Goal: Information Seeking & Learning: Learn about a topic

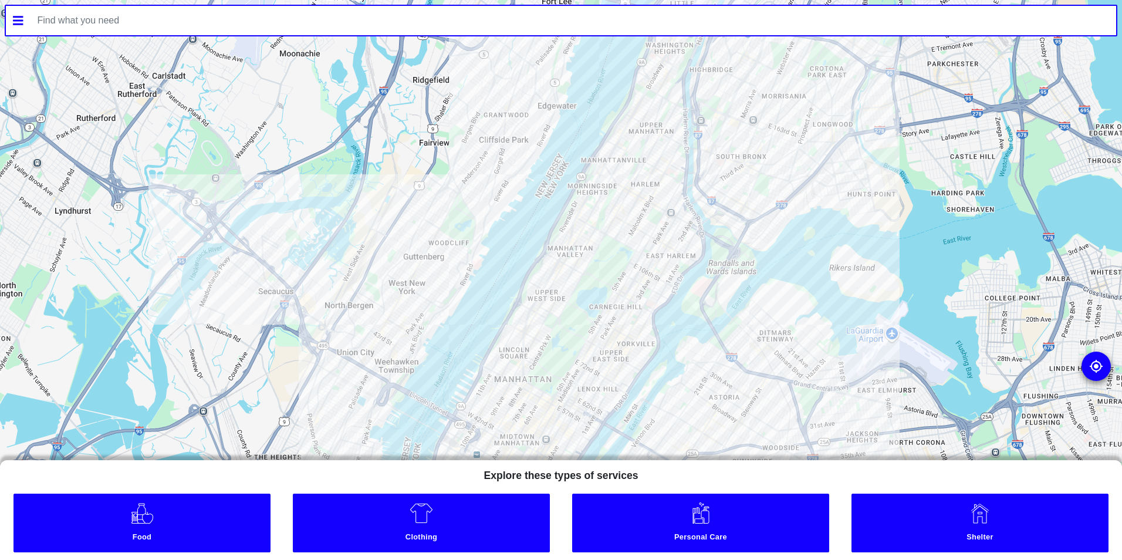
drag, startPoint x: 587, startPoint y: 406, endPoint x: 513, endPoint y: 252, distance: 170.6
click at [513, 252] on div at bounding box center [561, 280] width 1122 height 560
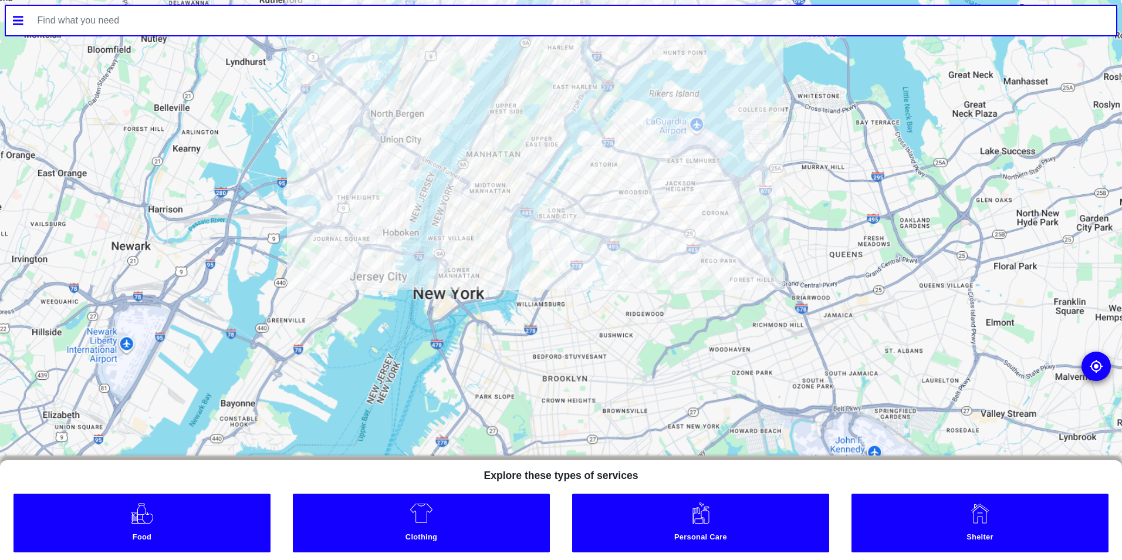
drag, startPoint x: 543, startPoint y: 376, endPoint x: 530, endPoint y: 178, distance: 198.8
click at [530, 178] on div at bounding box center [561, 280] width 1122 height 560
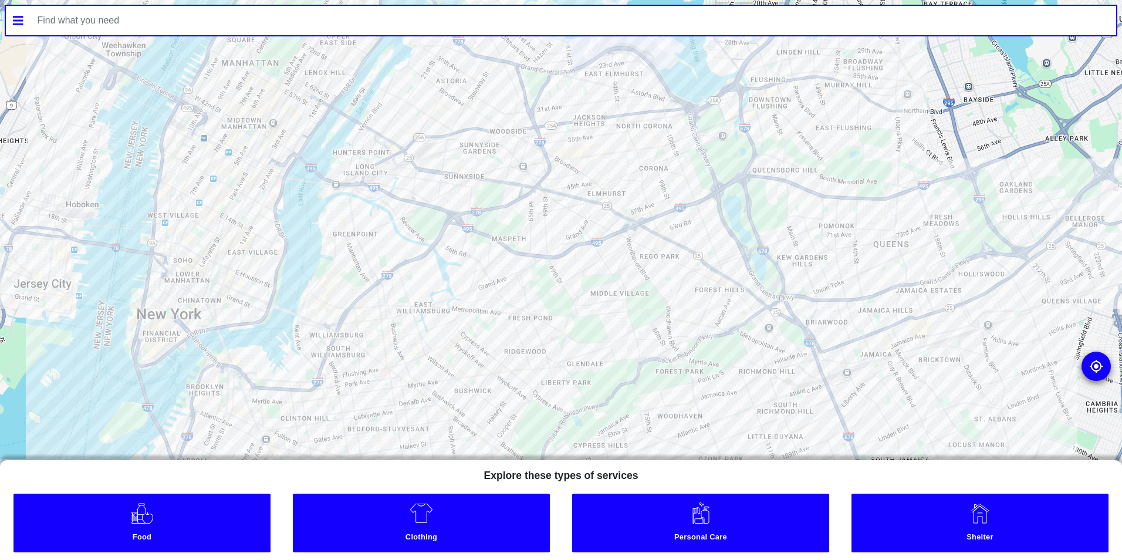
drag, startPoint x: 493, startPoint y: 273, endPoint x: 612, endPoint y: 154, distance: 168.1
click at [614, 156] on div at bounding box center [561, 280] width 1122 height 560
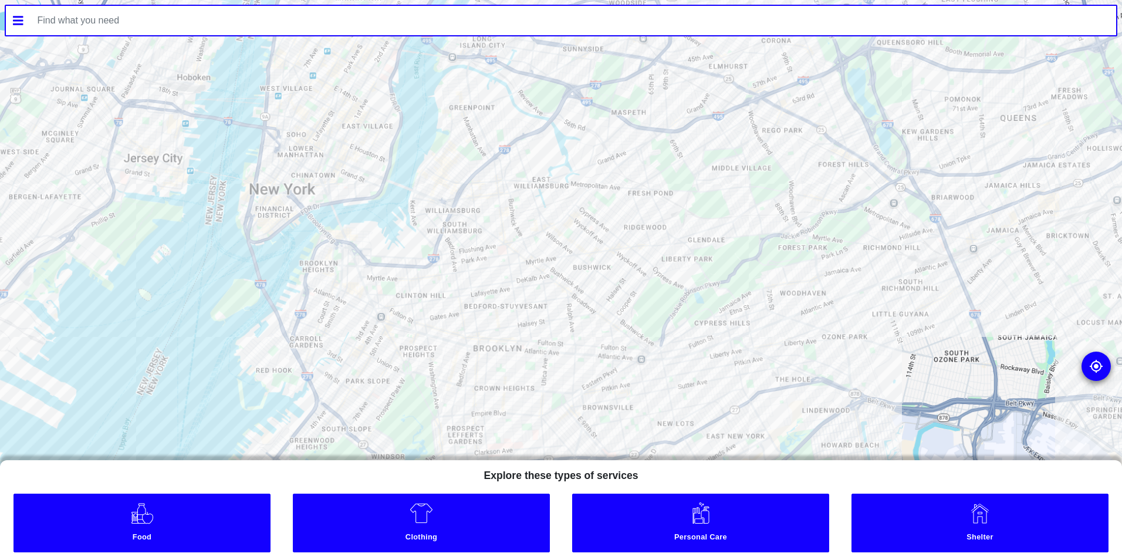
drag, startPoint x: 397, startPoint y: 344, endPoint x: 604, endPoint y: 205, distance: 249.5
click at [605, 206] on div at bounding box center [561, 280] width 1122 height 560
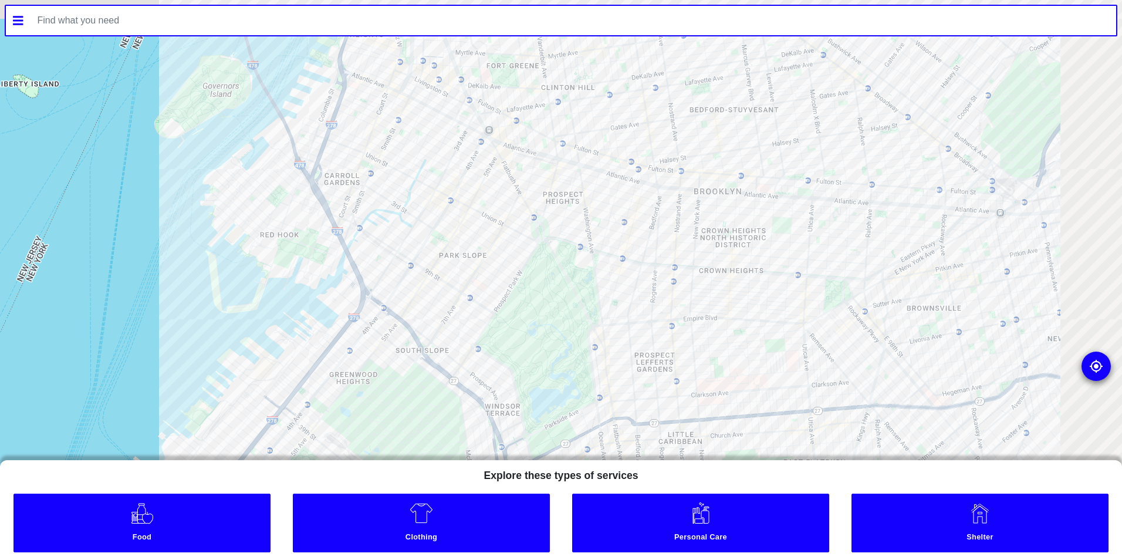
drag, startPoint x: 485, startPoint y: 228, endPoint x: 485, endPoint y: 235, distance: 7.6
click at [483, 234] on div at bounding box center [561, 280] width 1122 height 560
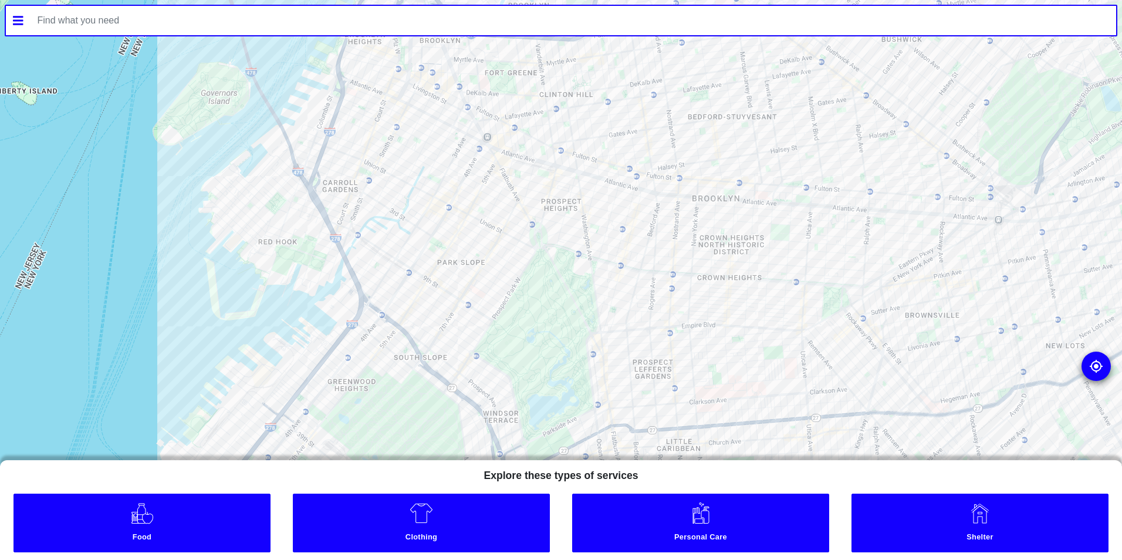
drag, startPoint x: 211, startPoint y: 499, endPoint x: 213, endPoint y: 511, distance: 12.0
click at [212, 501] on link "Food" at bounding box center [141, 523] width 257 height 59
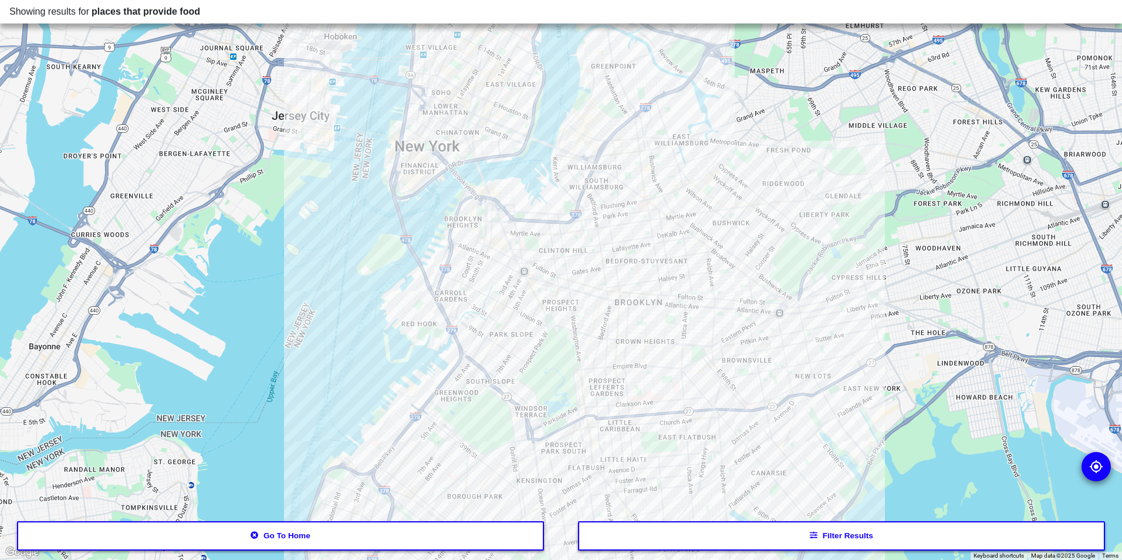
click at [681, 539] on button "Filter results" at bounding box center [842, 535] width 528 height 29
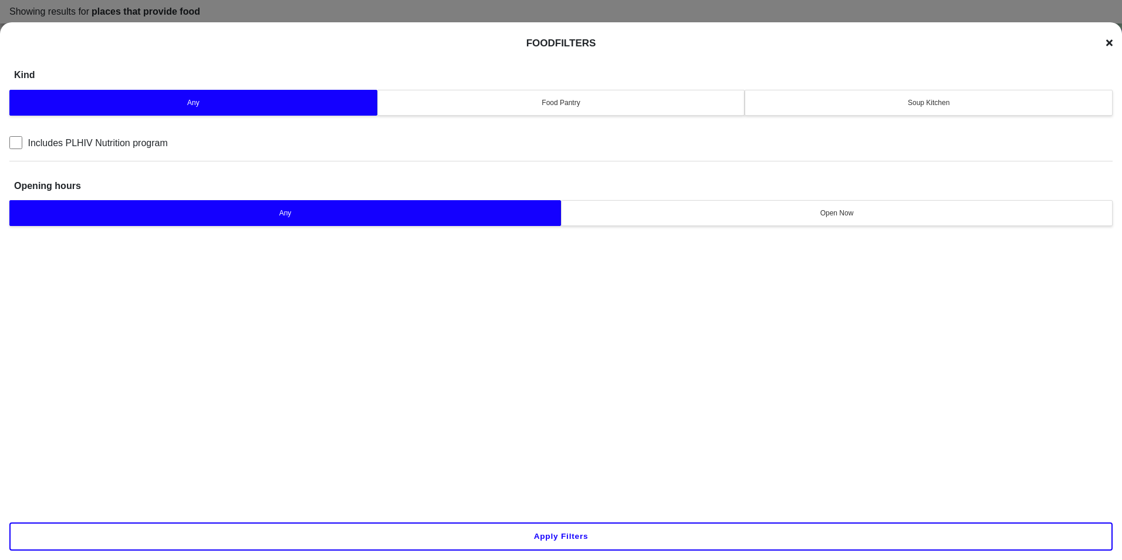
click at [895, 107] on div "Soup Kitchen" at bounding box center [928, 102] width 353 height 11
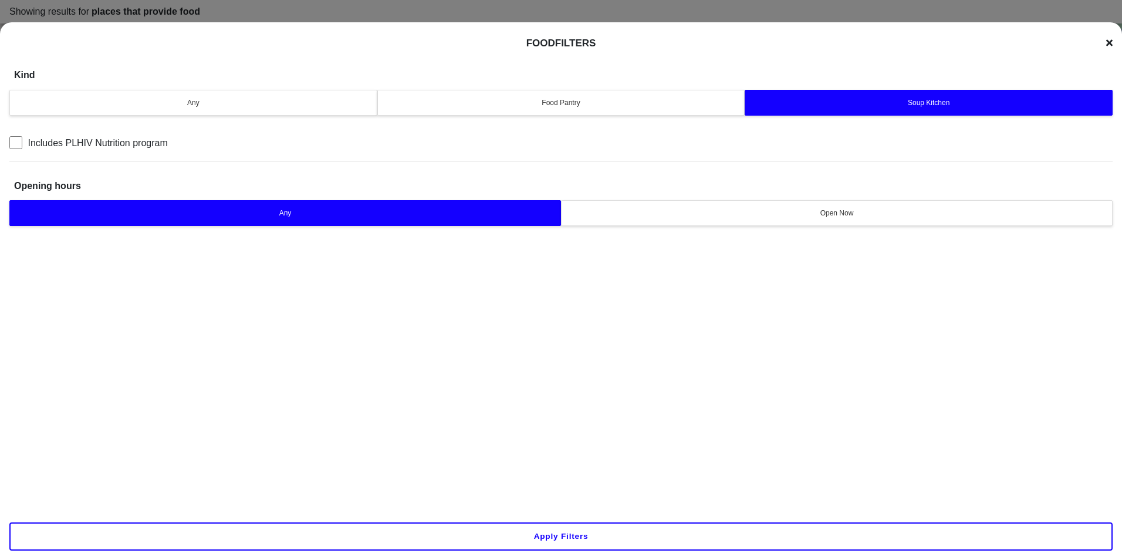
click at [517, 539] on button "Apply filters" at bounding box center [560, 536] width 1103 height 28
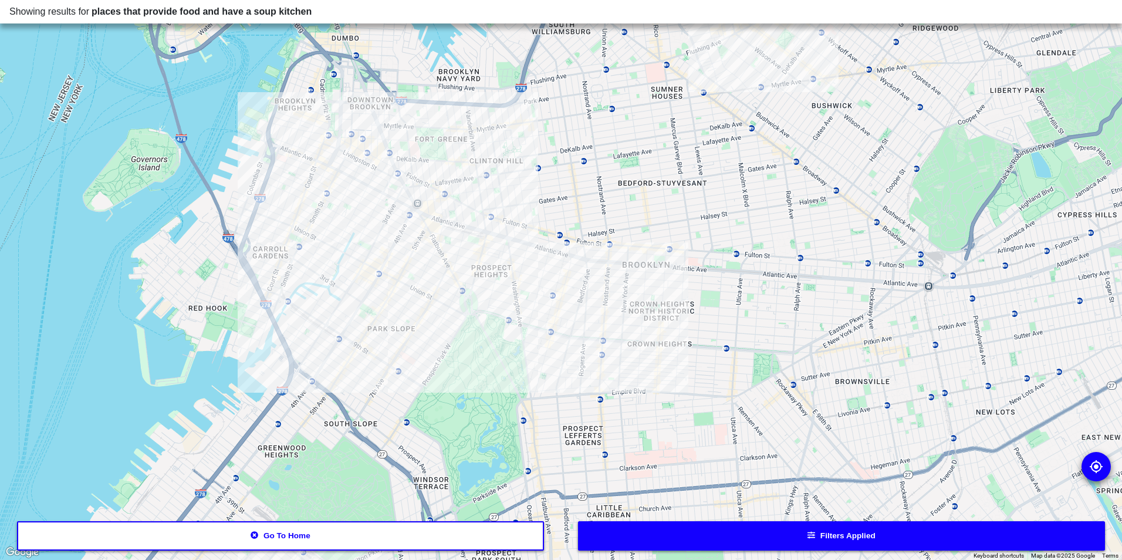
drag, startPoint x: 495, startPoint y: 325, endPoint x: 504, endPoint y: 295, distance: 31.0
click at [512, 334] on div at bounding box center [561, 280] width 1122 height 560
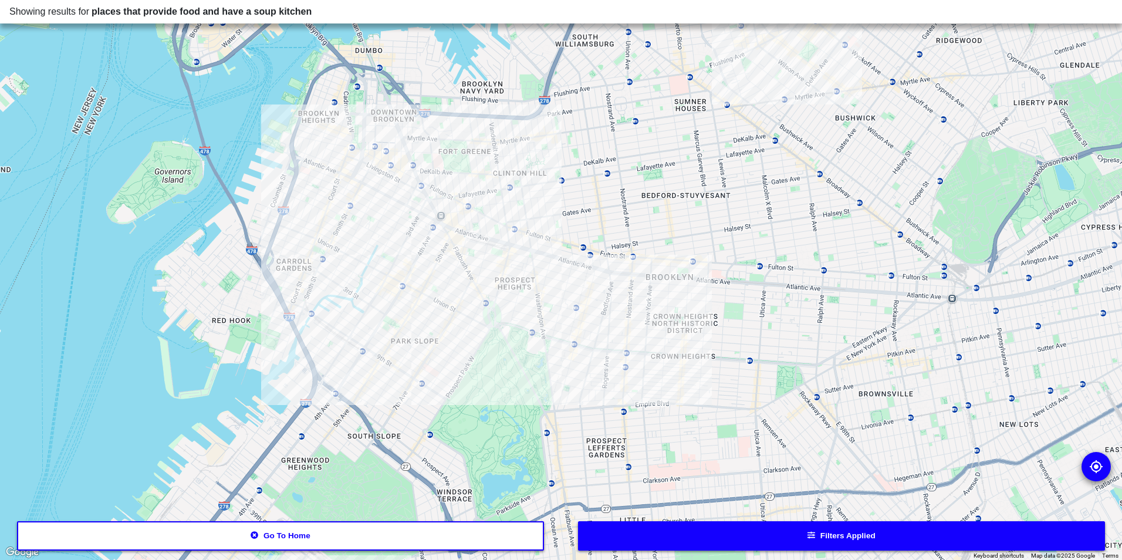
click at [364, 166] on div at bounding box center [561, 280] width 1122 height 560
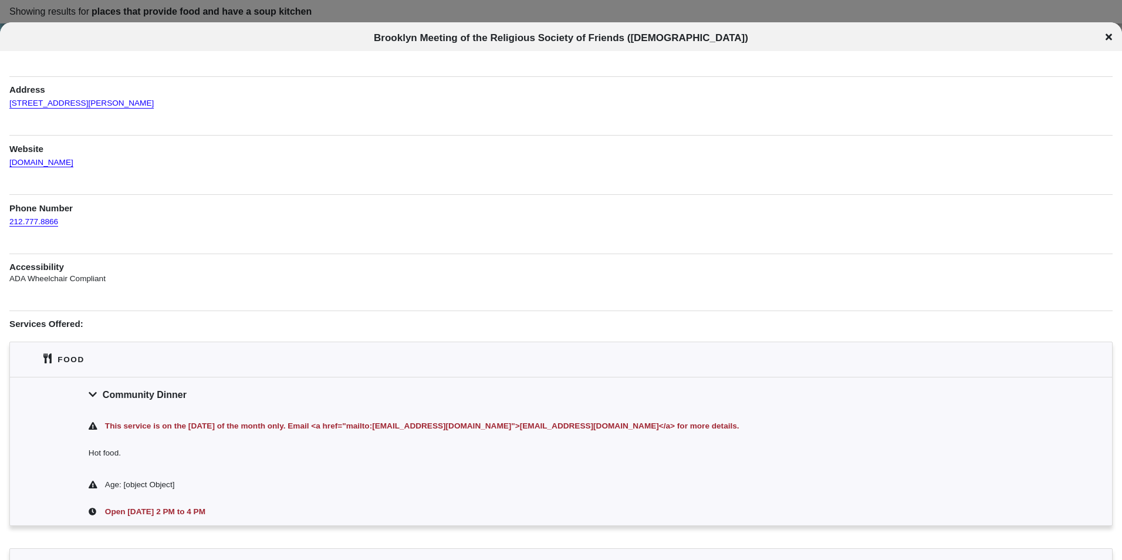
scroll to position [59, 0]
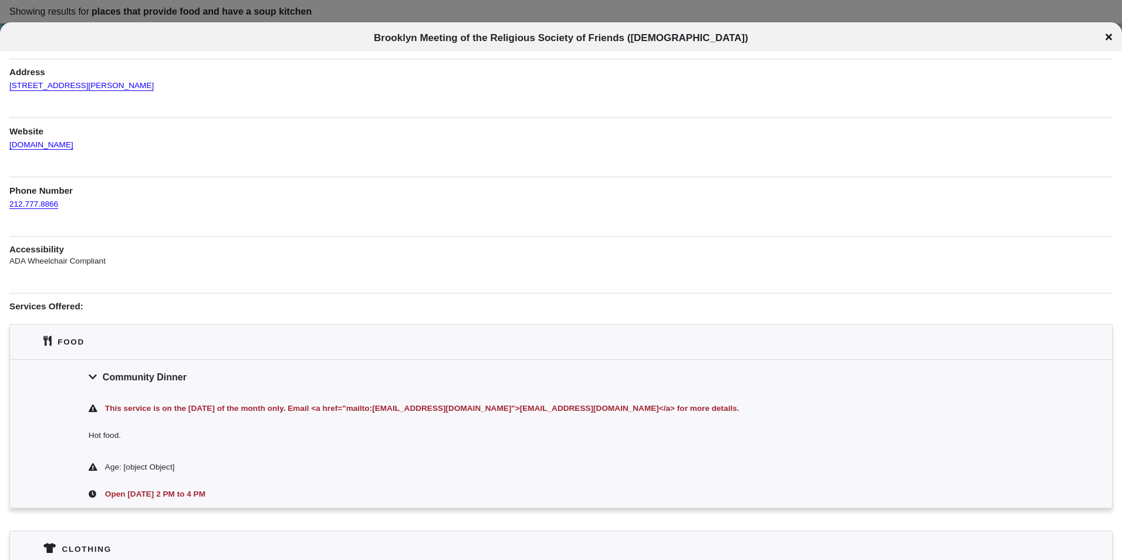
click at [460, 9] on div at bounding box center [561, 280] width 1122 height 560
click at [333, 22] on div at bounding box center [561, 280] width 1122 height 560
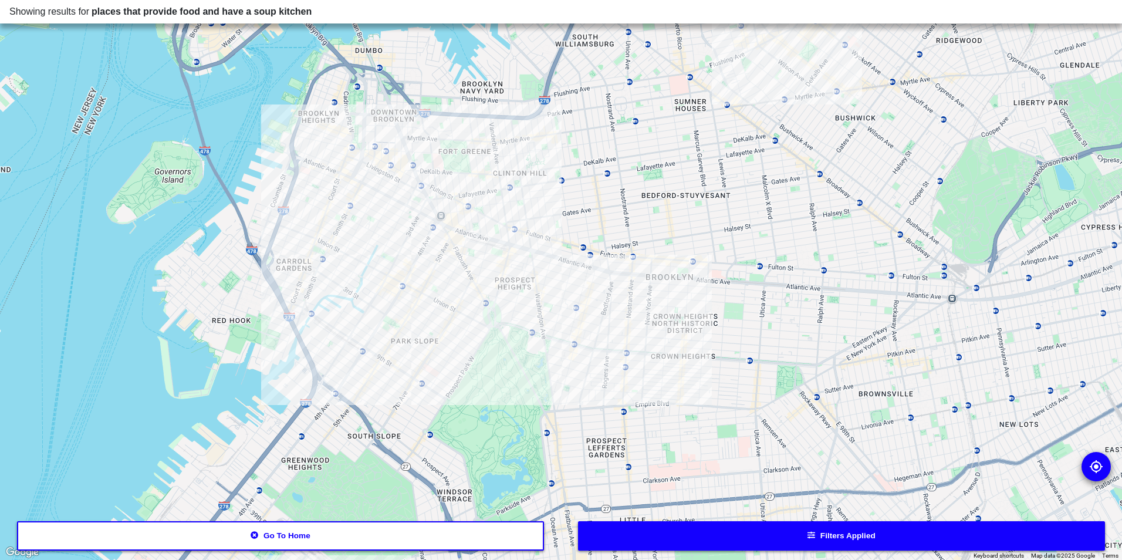
click at [667, 557] on div at bounding box center [561, 280] width 1122 height 560
click at [672, 536] on button "Filters applied" at bounding box center [842, 535] width 528 height 29
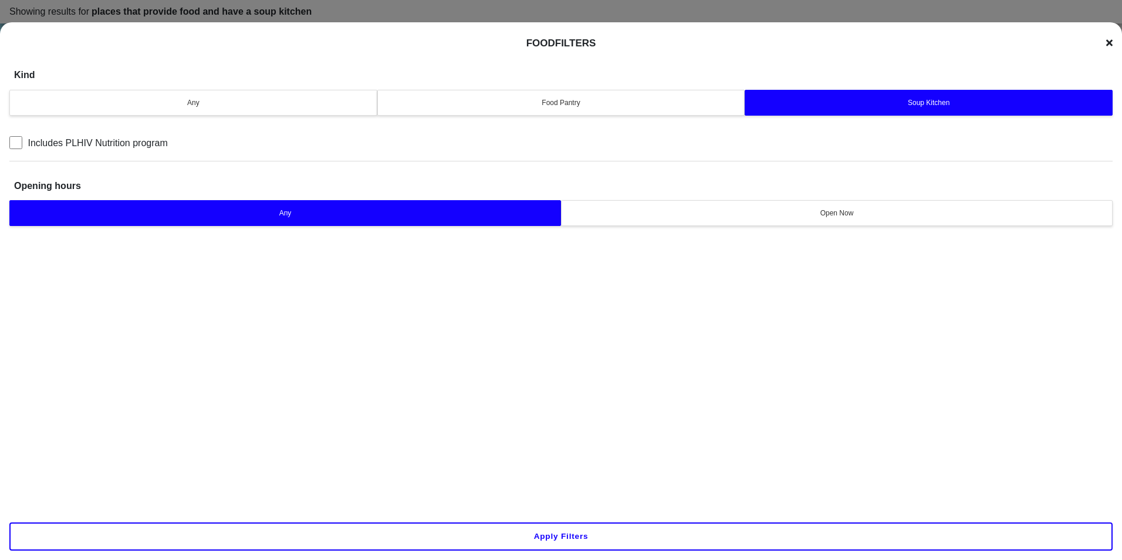
click at [521, 541] on button "Apply filters" at bounding box center [560, 536] width 1103 height 28
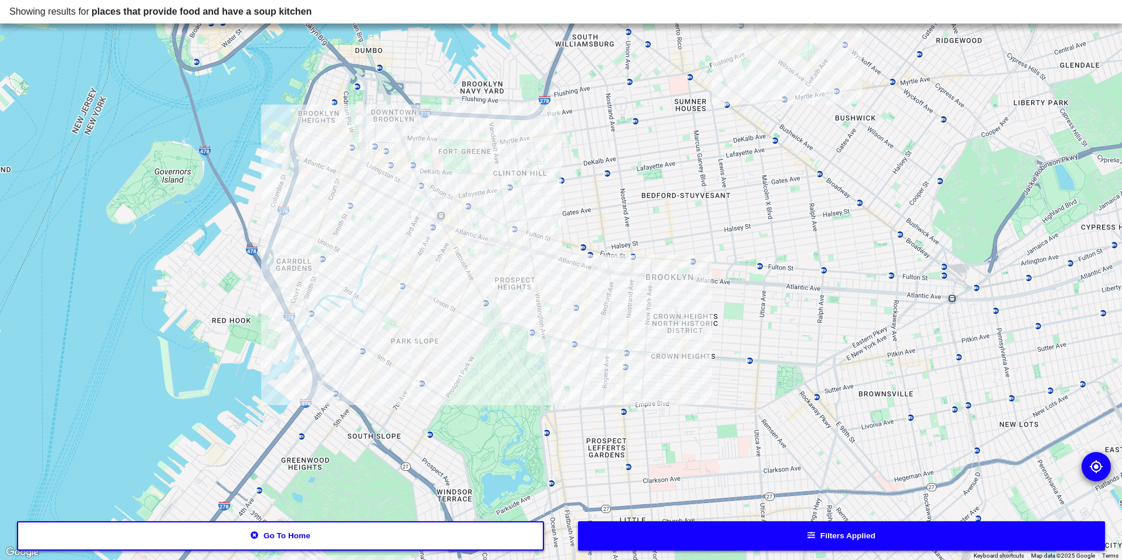
click at [478, 546] on button "Go to home" at bounding box center [281, 535] width 528 height 29
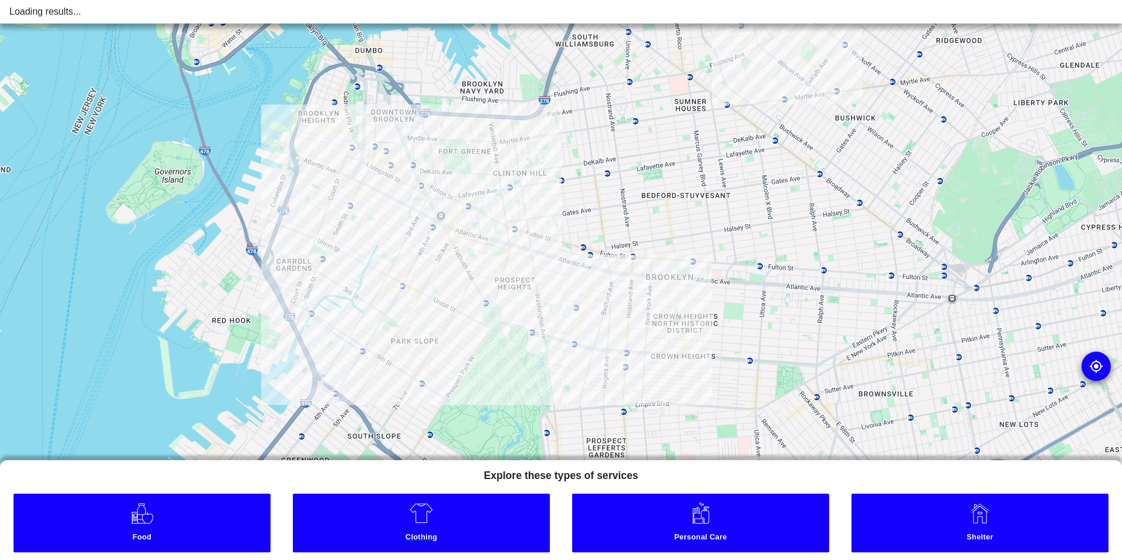
click at [423, 533] on small "Clothing" at bounding box center [421, 538] width 251 height 12
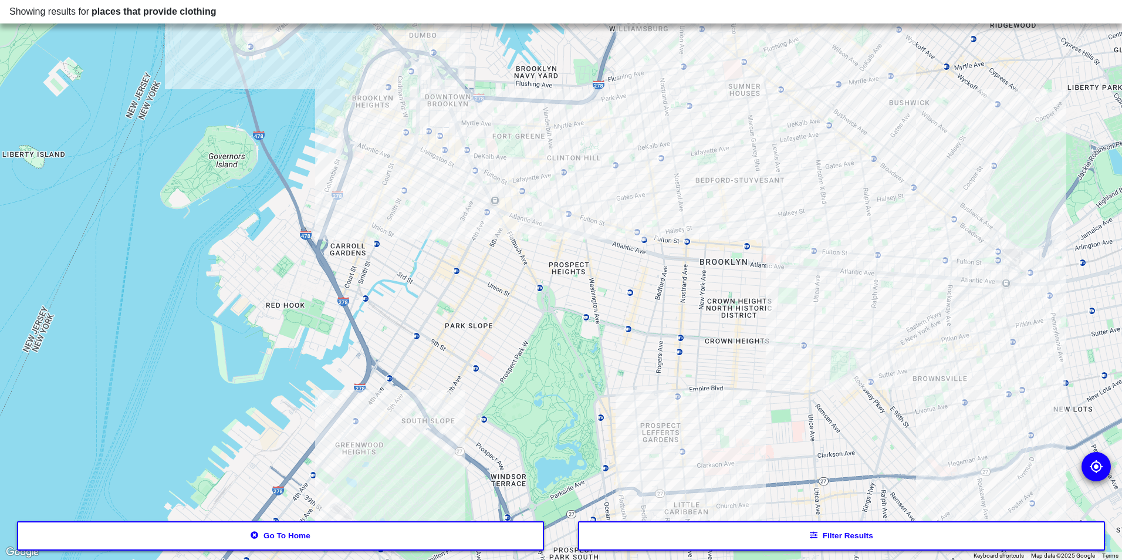
click at [417, 117] on div at bounding box center [561, 280] width 1122 height 560
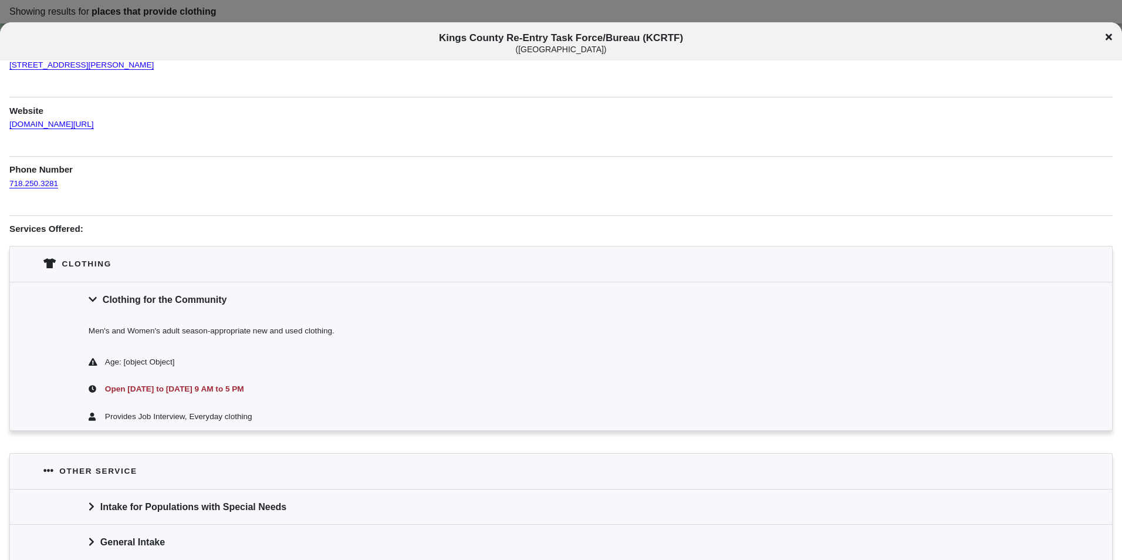
scroll to position [181, 0]
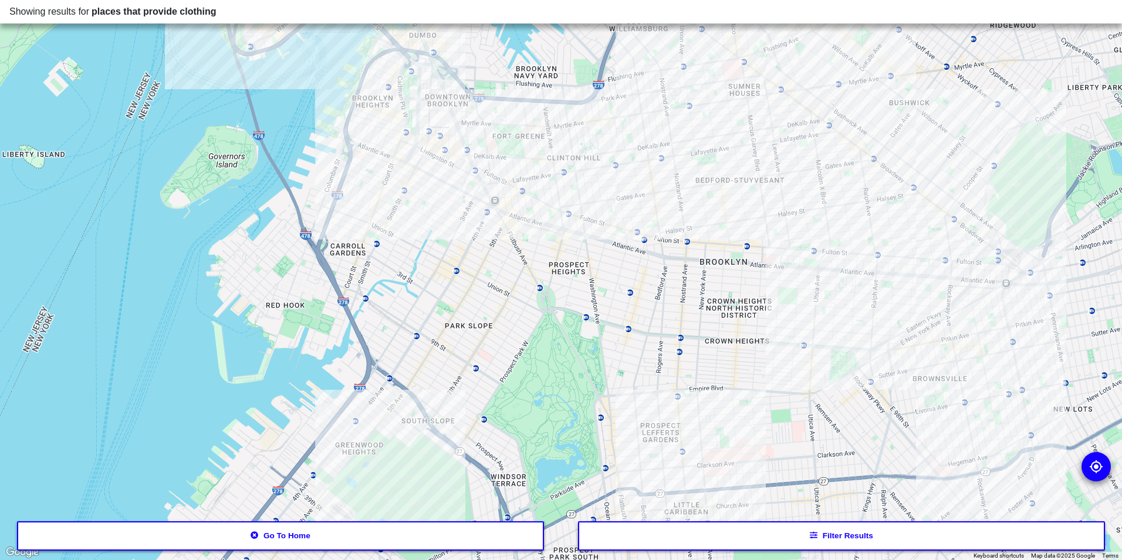
click at [411, 133] on div at bounding box center [561, 280] width 1122 height 560
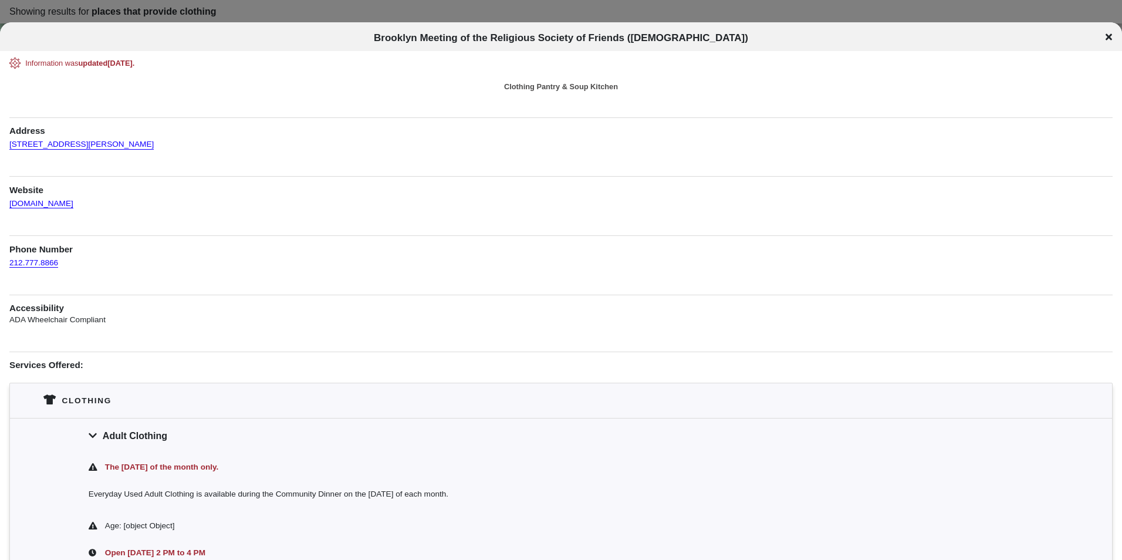
click at [492, 38] on span "Brooklyn Meeting of the Religious Society of Friends (Quakers)" at bounding box center [561, 37] width 374 height 11
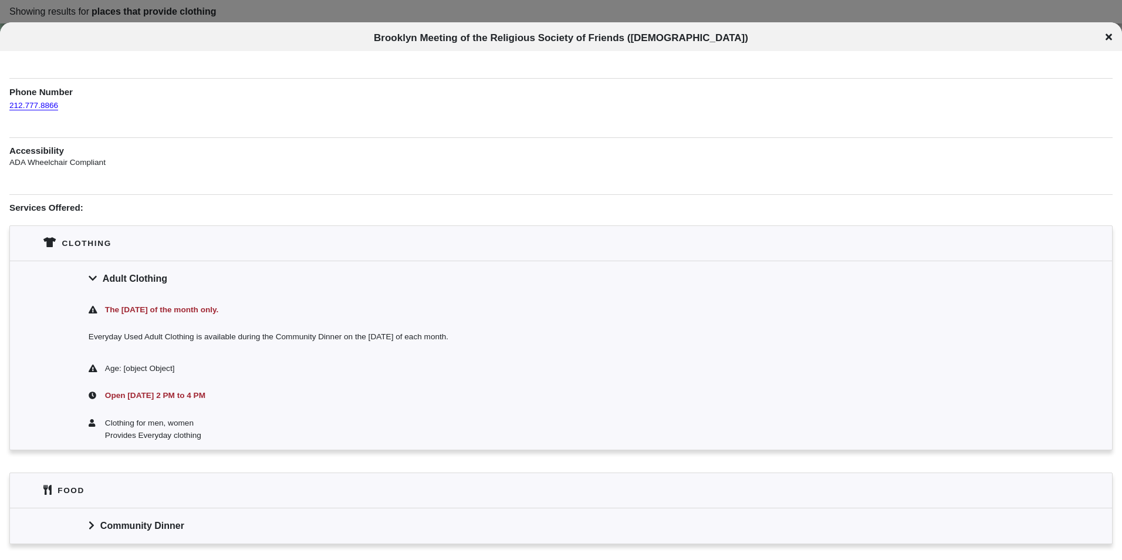
scroll to position [198, 0]
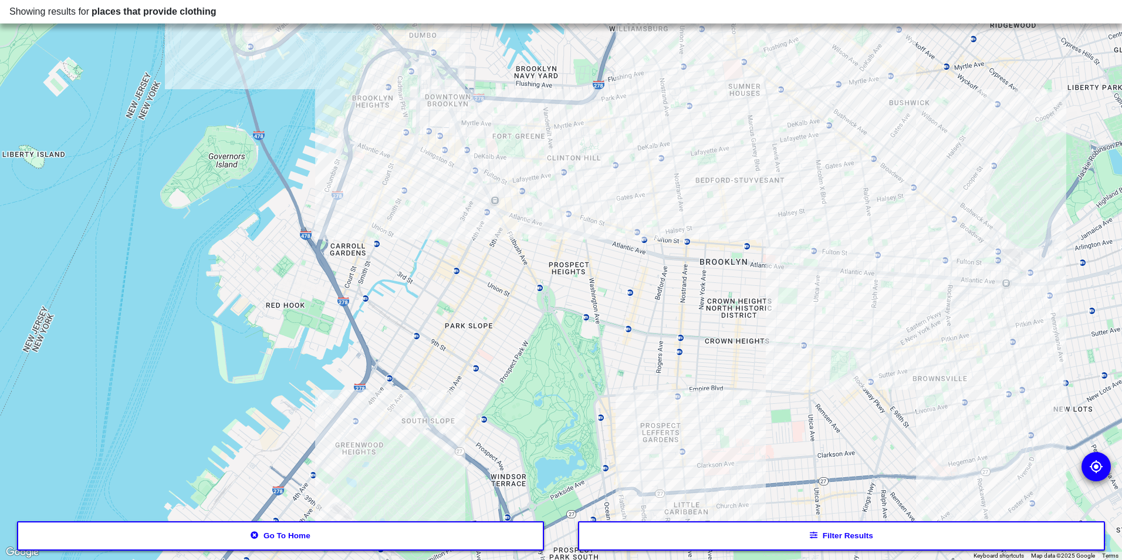
click at [421, 124] on div at bounding box center [561, 280] width 1122 height 560
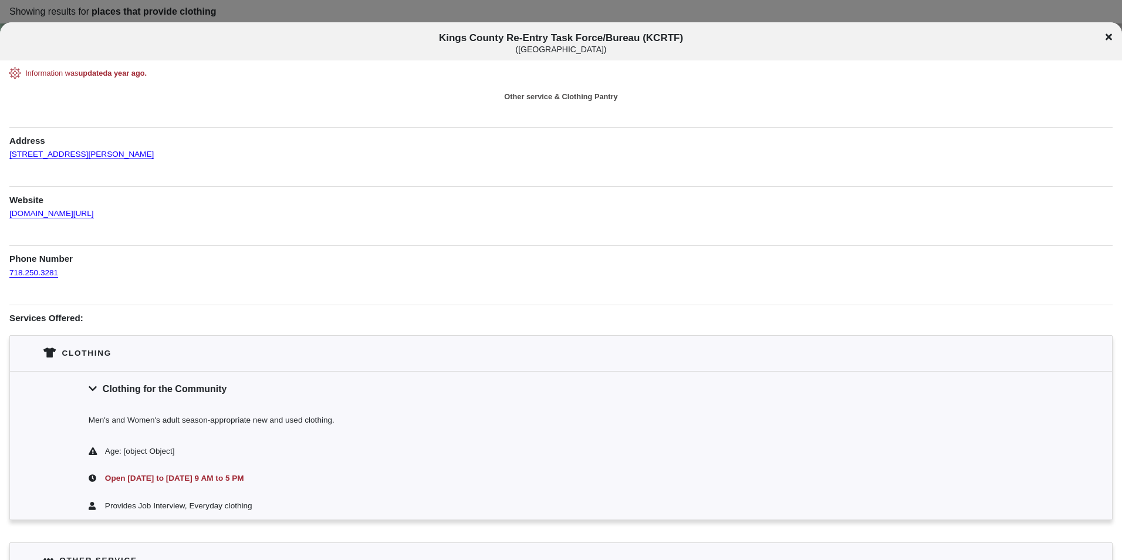
click at [483, 33] on span "Kings County Re-Entry Task Force/Bureau (KCRTF) ( Brooklyn )" at bounding box center [561, 43] width 931 height 22
copy span "Kings County Re-Entry Task Force/Bureau (KCRTF)"
drag, startPoint x: 100, startPoint y: 162, endPoint x: 11, endPoint y: 157, distance: 89.9
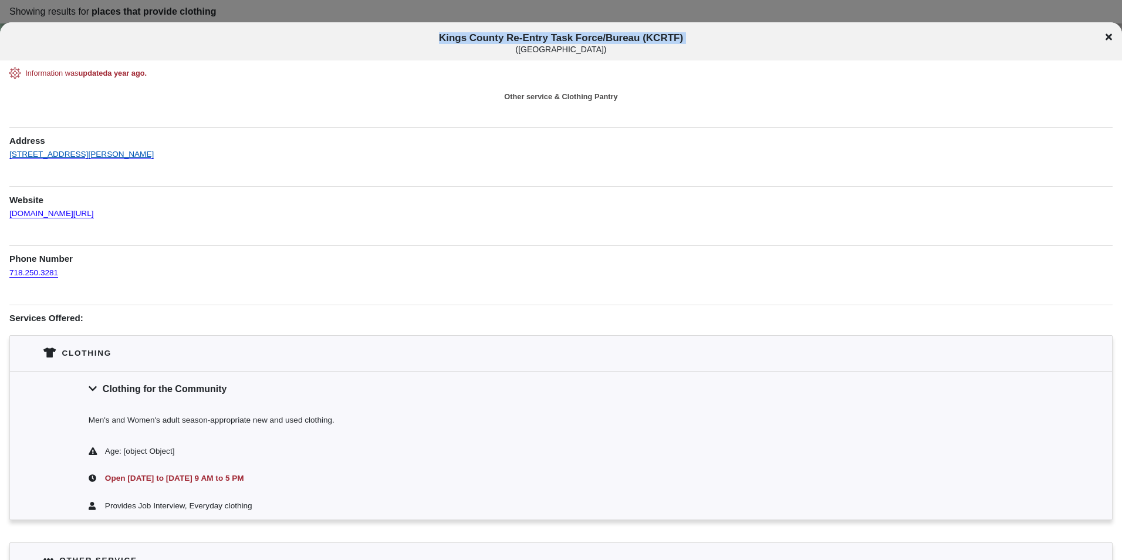
click at [11, 157] on div "Information was updated a year ago . Other service & Clothing Pantry Address 34…" at bounding box center [560, 375] width 1103 height 617
copy link "345 Adams St, 7th floor, Brooklyn, 11201"
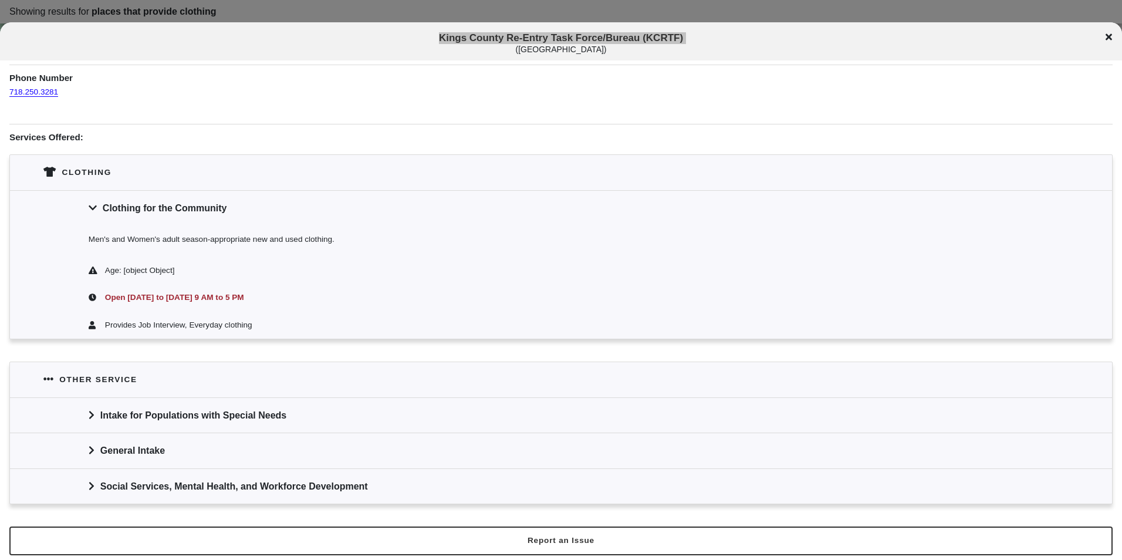
scroll to position [181, 0]
click at [348, 481] on div "Social Services, Mental Health, and Workforce Development" at bounding box center [561, 485] width 1102 height 35
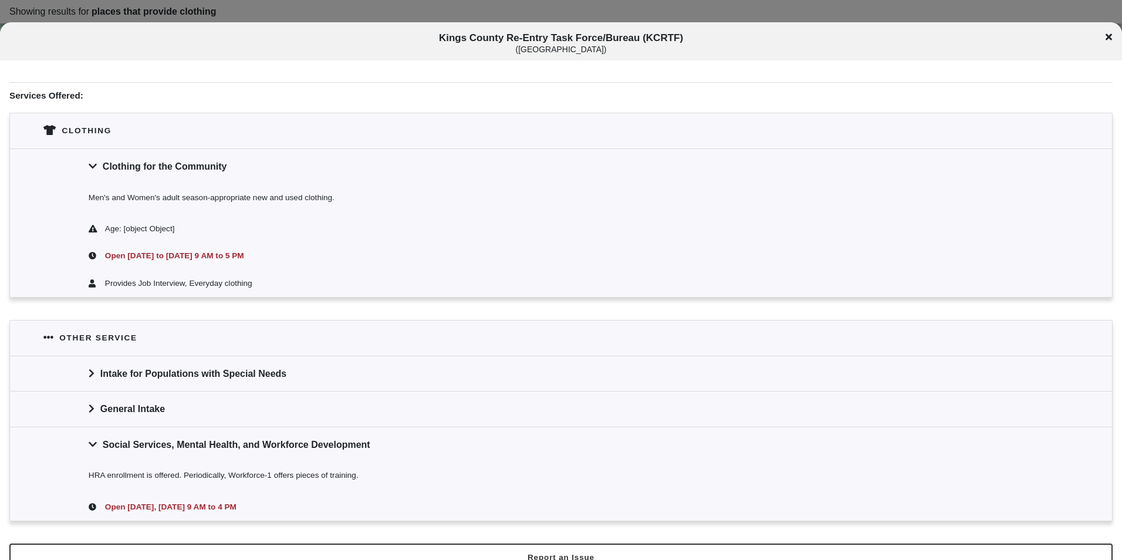
scroll to position [240, 0]
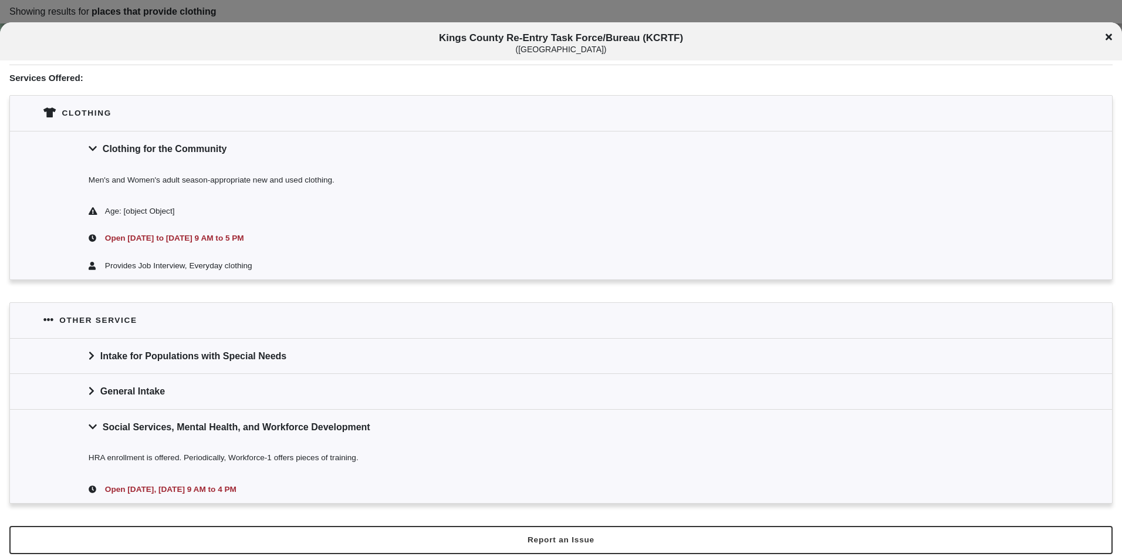
click at [224, 457] on div "HRA enrollment is offered. Periodically, Workforce-1 offers pieces of training." at bounding box center [561, 459] width 1102 height 31
click at [233, 444] on div "HRA enrollment is offered. Periodically, Workforce-1 offers pieces of training." at bounding box center [561, 459] width 1102 height 31
click at [232, 461] on div "HRA enrollment is offered. Periodically, Workforce-1 offers pieces of training." at bounding box center [561, 459] width 1102 height 31
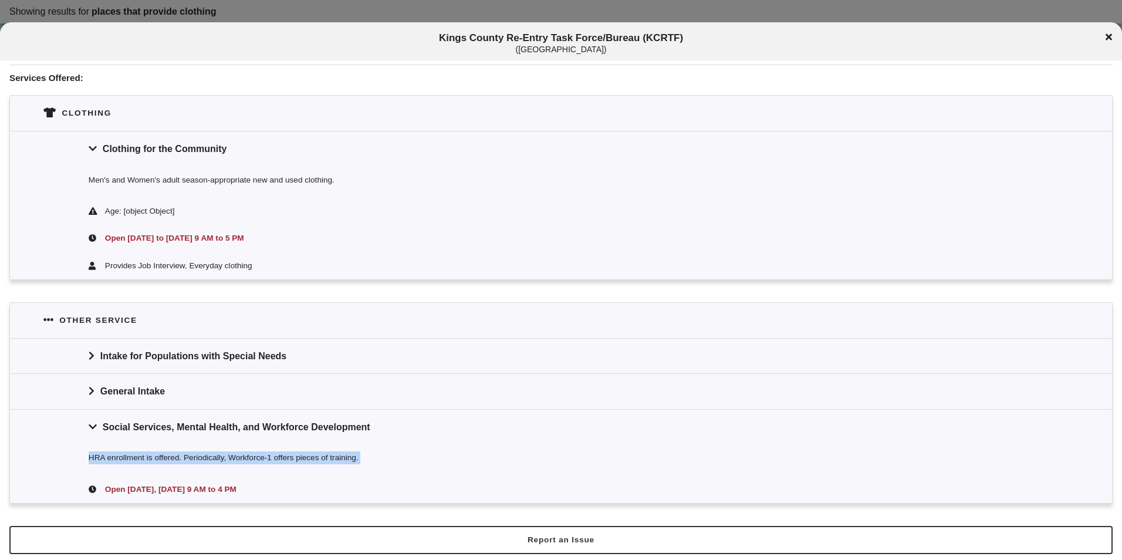
copy div "HRA enrollment is offered. Periodically, Workforce-1 offers pieces of training."
click at [1111, 37] on icon at bounding box center [1109, 36] width 6 height 9
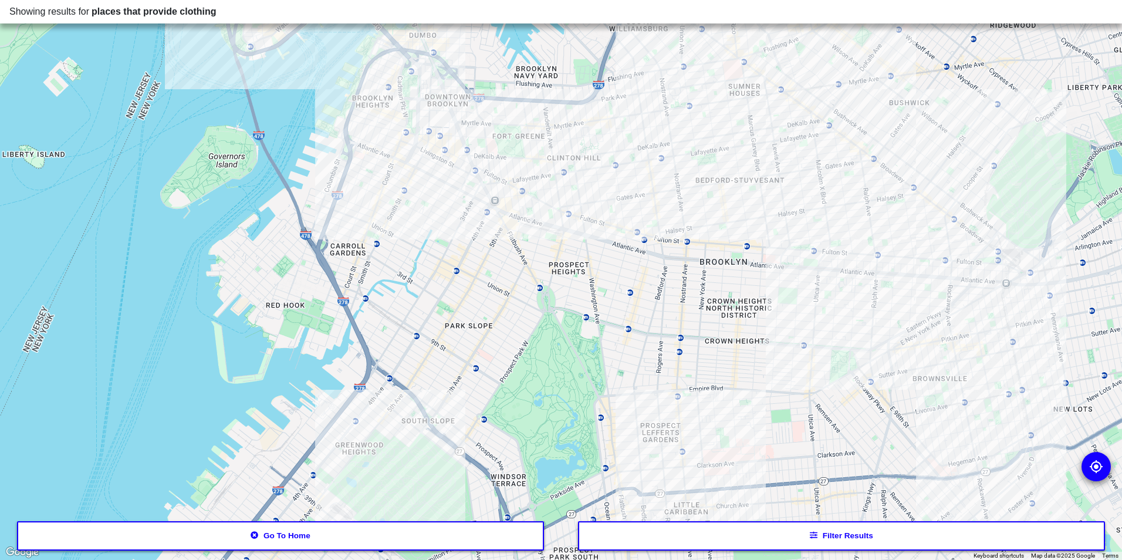
click at [616, 115] on div at bounding box center [561, 280] width 1122 height 560
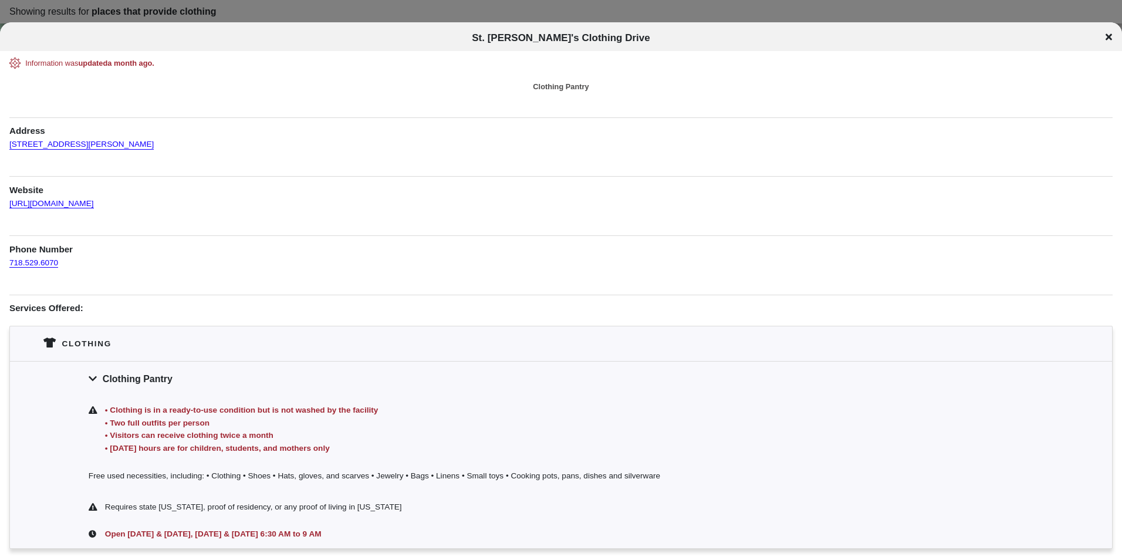
click at [577, 45] on div "St. Mary's Clothing Drive" at bounding box center [561, 36] width 1122 height 28
click at [577, 40] on span "St. Mary's Clothing Drive" at bounding box center [561, 37] width 178 height 11
copy div "St. Mary's Clothing Drive St. Mary's Clothing Drive"
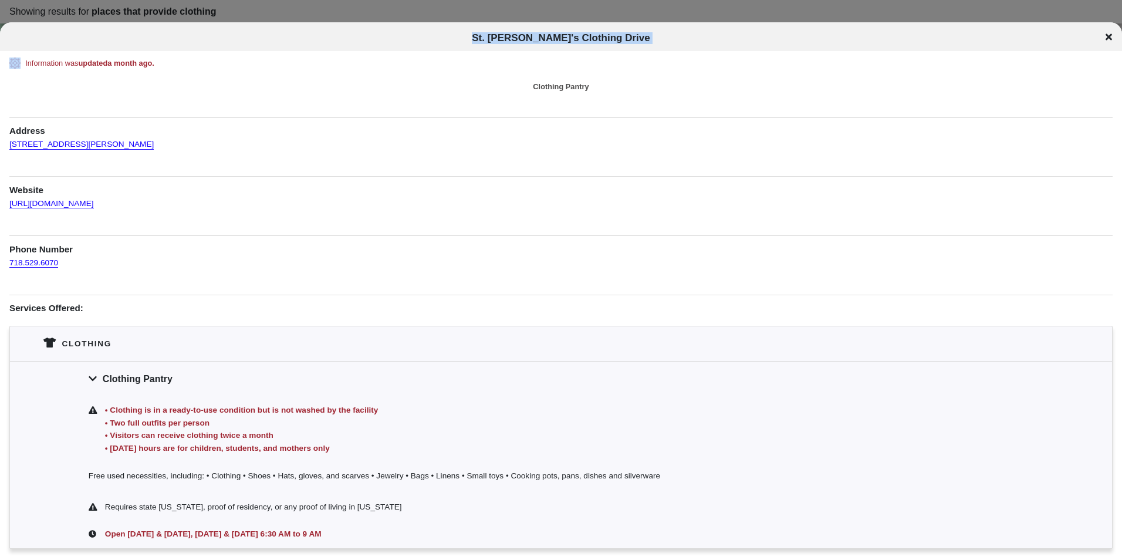
drag, startPoint x: 135, startPoint y: 144, endPoint x: 8, endPoint y: 144, distance: 126.8
click at [8, 144] on div "Information was updated a month ago . Clothing Pantry Address 230 Classon Ave, …" at bounding box center [561, 303] width 1122 height 491
copy link "230 Classon Ave, Brooklyn, 11205"
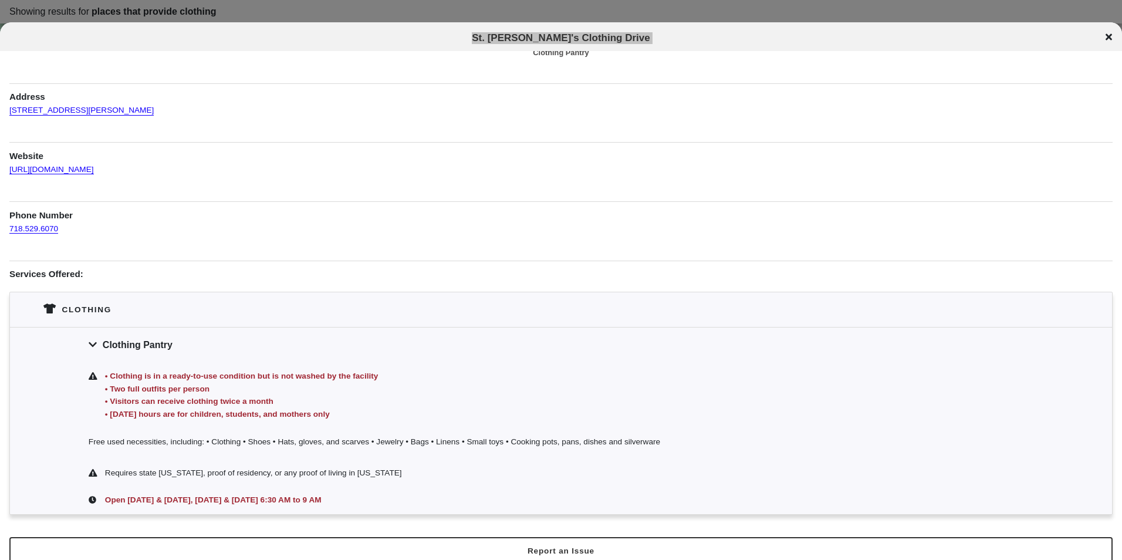
scroll to position [45, 0]
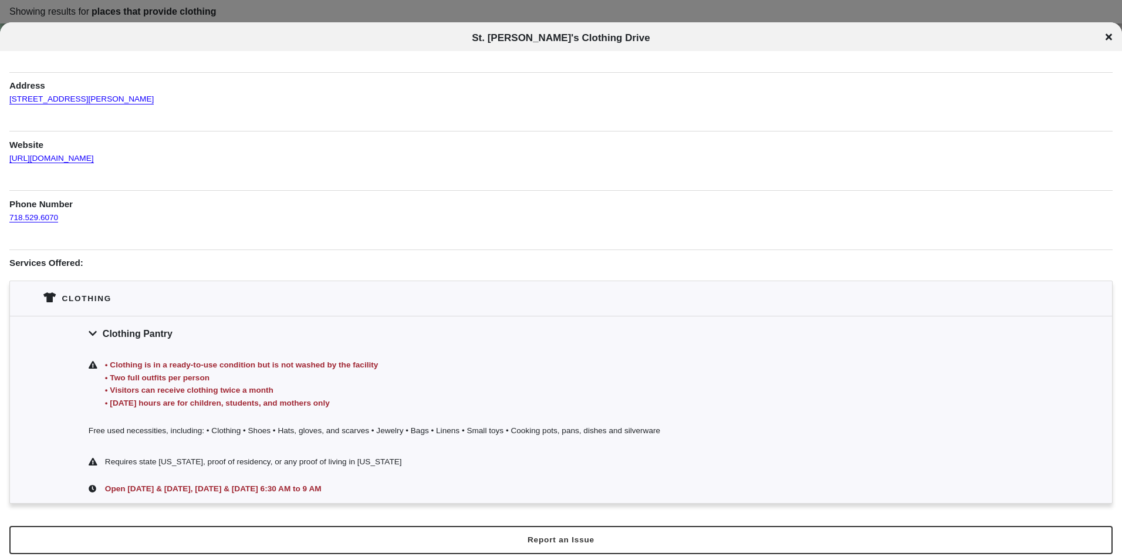
click at [247, 6] on div at bounding box center [561, 280] width 1122 height 560
click at [253, 10] on div at bounding box center [561, 280] width 1122 height 560
click at [247, 21] on div at bounding box center [561, 280] width 1122 height 560
click at [327, 288] on div "Clothing" at bounding box center [561, 298] width 1102 height 35
click at [488, 25] on div "St. Mary's Clothing Drive" at bounding box center [561, 36] width 1122 height 28
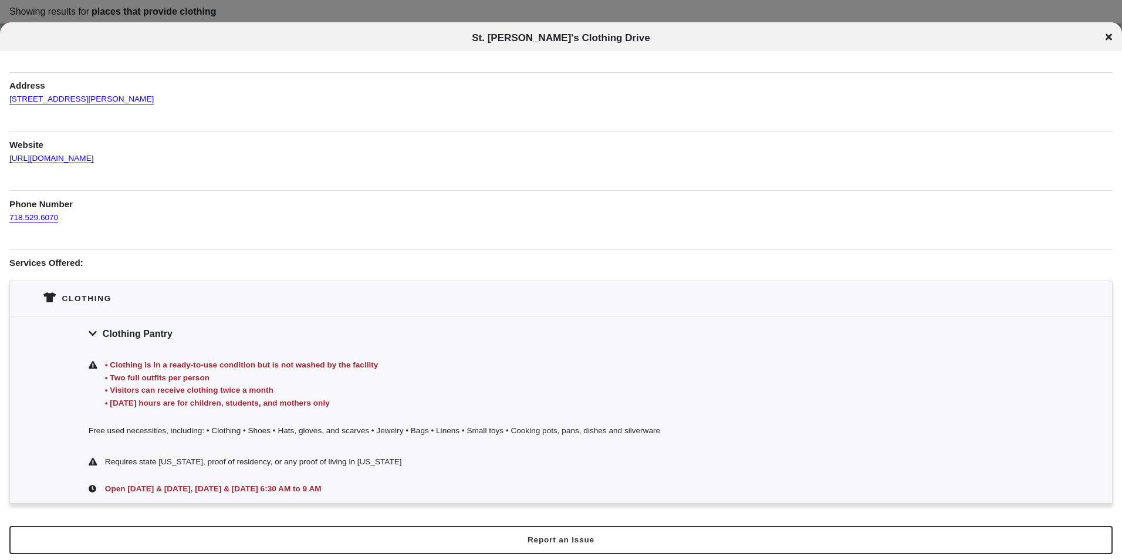
click at [481, 21] on div at bounding box center [561, 280] width 1122 height 560
click at [270, 5] on div at bounding box center [561, 280] width 1122 height 560
drag, startPoint x: 273, startPoint y: 8, endPoint x: 275, endPoint y: 14, distance: 6.0
click at [274, 8] on div at bounding box center [561, 280] width 1122 height 560
click at [1116, 37] on div "St. Mary's Clothing Drive" at bounding box center [561, 38] width 1122 height 12
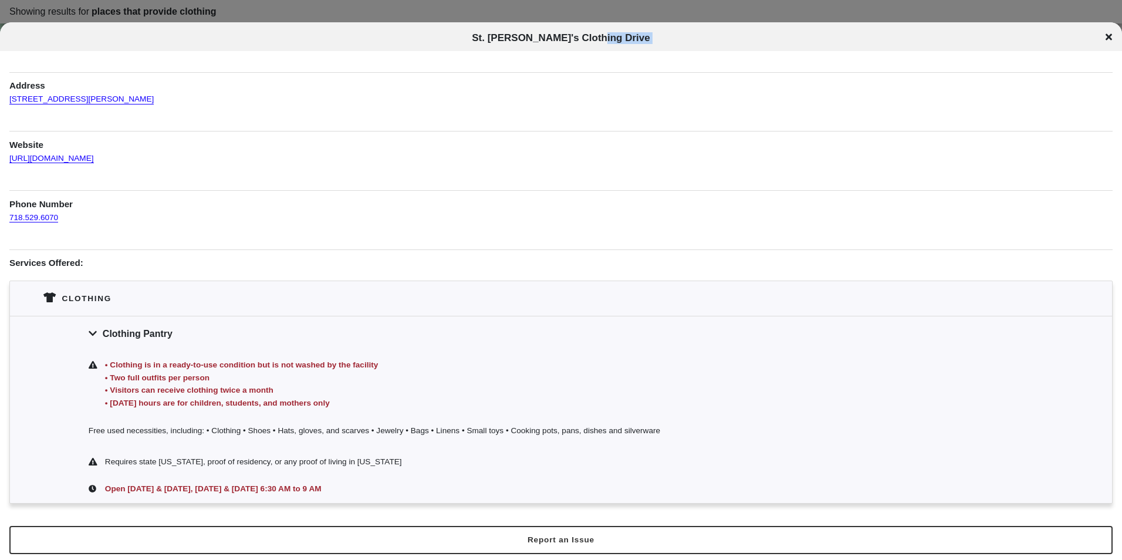
click at [1116, 37] on div "St. Mary's Clothing Drive" at bounding box center [561, 38] width 1122 height 12
click at [1104, 36] on div "St. Mary's Clothing Drive" at bounding box center [561, 38] width 1122 height 12
click at [1107, 36] on icon at bounding box center [1109, 36] width 6 height 9
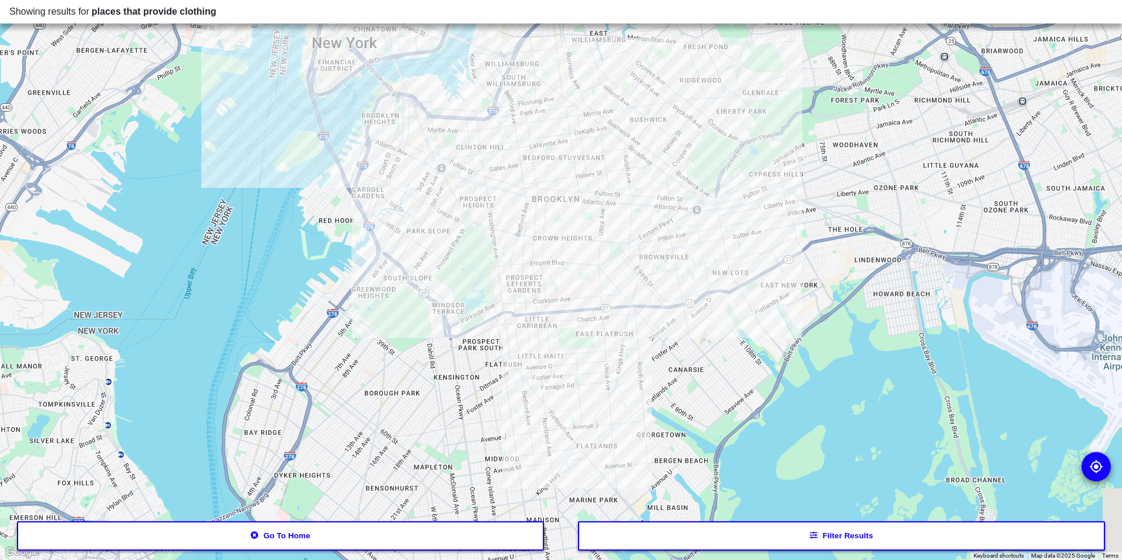
drag, startPoint x: 675, startPoint y: 439, endPoint x: 587, endPoint y: 308, distance: 157.7
click at [587, 308] on div at bounding box center [561, 280] width 1122 height 560
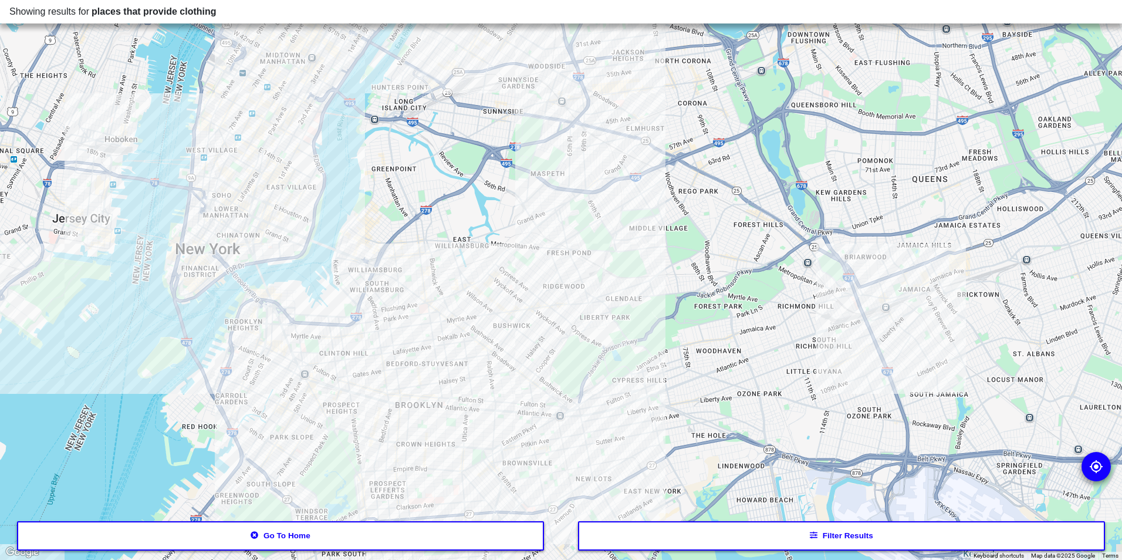
drag, startPoint x: 596, startPoint y: 368, endPoint x: 592, endPoint y: 374, distance: 7.4
click at [592, 374] on div at bounding box center [561, 280] width 1122 height 560
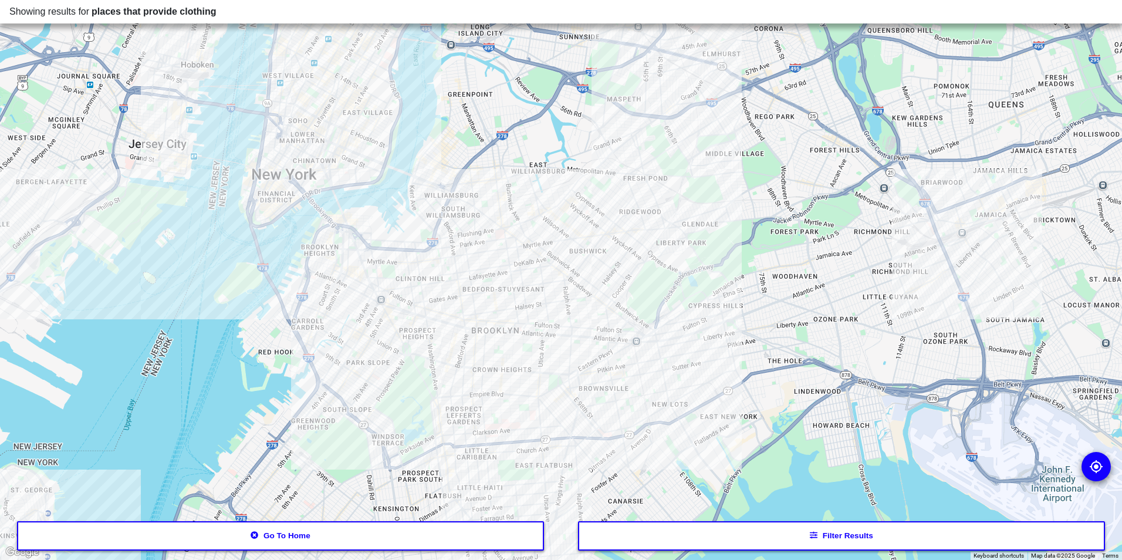
drag, startPoint x: 450, startPoint y: 424, endPoint x: 529, endPoint y: 347, distance: 110.0
click at [528, 347] on div at bounding box center [561, 280] width 1122 height 560
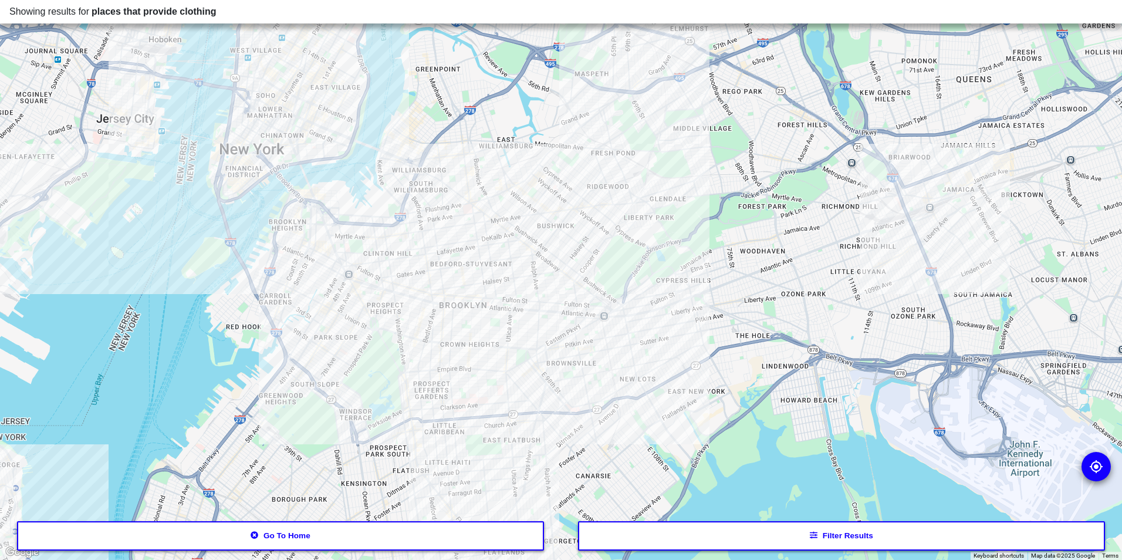
drag, startPoint x: 728, startPoint y: 371, endPoint x: 626, endPoint y: 373, distance: 102.1
click at [626, 373] on div at bounding box center [561, 280] width 1122 height 560
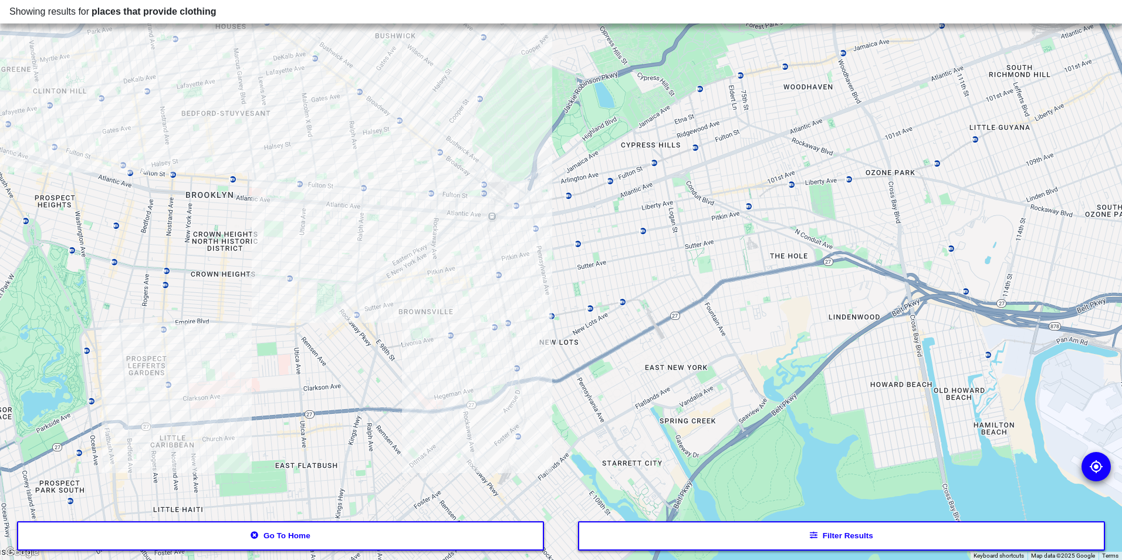
click at [452, 338] on div at bounding box center [561, 280] width 1122 height 560
click at [451, 343] on div at bounding box center [561, 280] width 1122 height 560
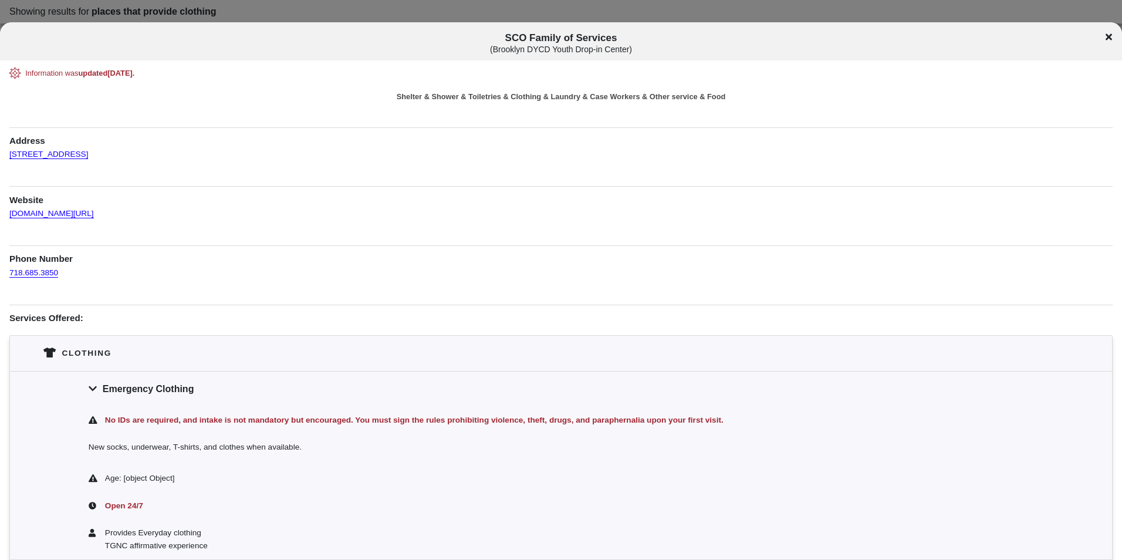
click at [491, 19] on div at bounding box center [561, 280] width 1122 height 560
click at [1109, 36] on icon at bounding box center [1109, 37] width 6 height 6
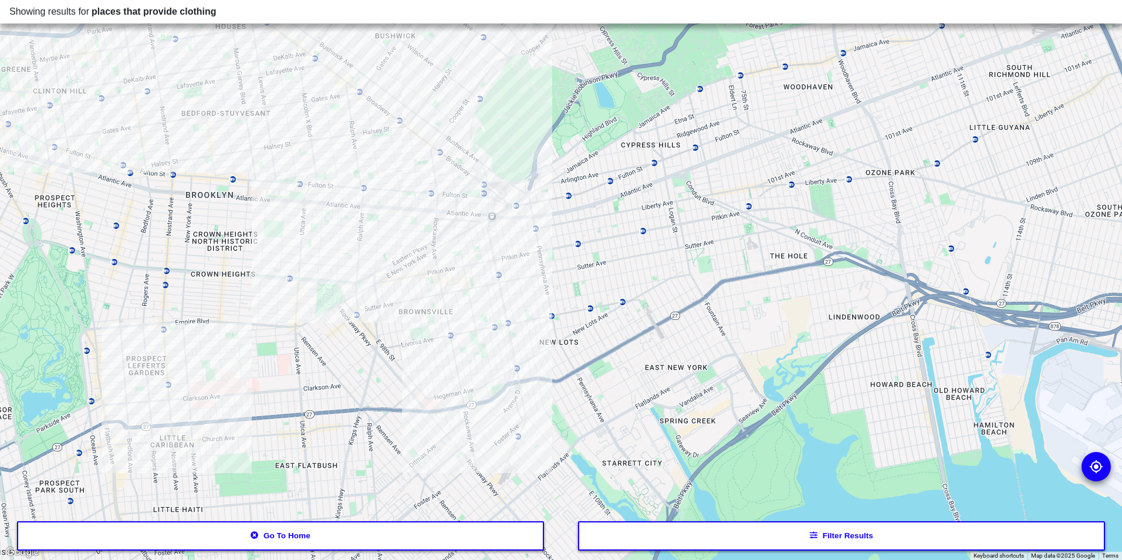
click at [476, 206] on div at bounding box center [561, 280] width 1122 height 560
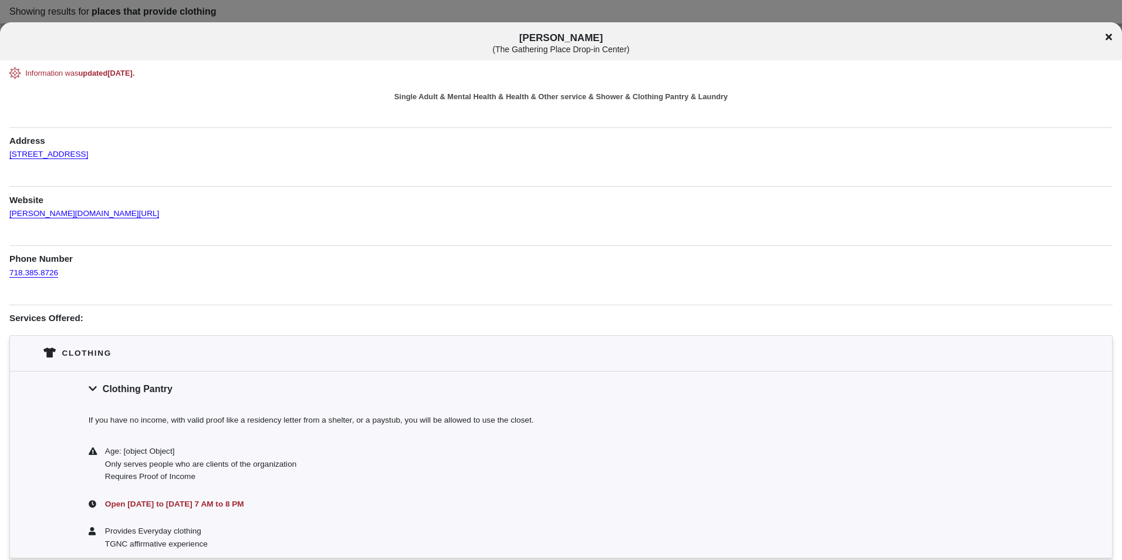
click at [238, 8] on div at bounding box center [561, 280] width 1122 height 560
click at [562, 6] on div at bounding box center [561, 280] width 1122 height 560
click at [581, 19] on div at bounding box center [561, 280] width 1122 height 560
click at [680, 16] on div at bounding box center [561, 280] width 1122 height 560
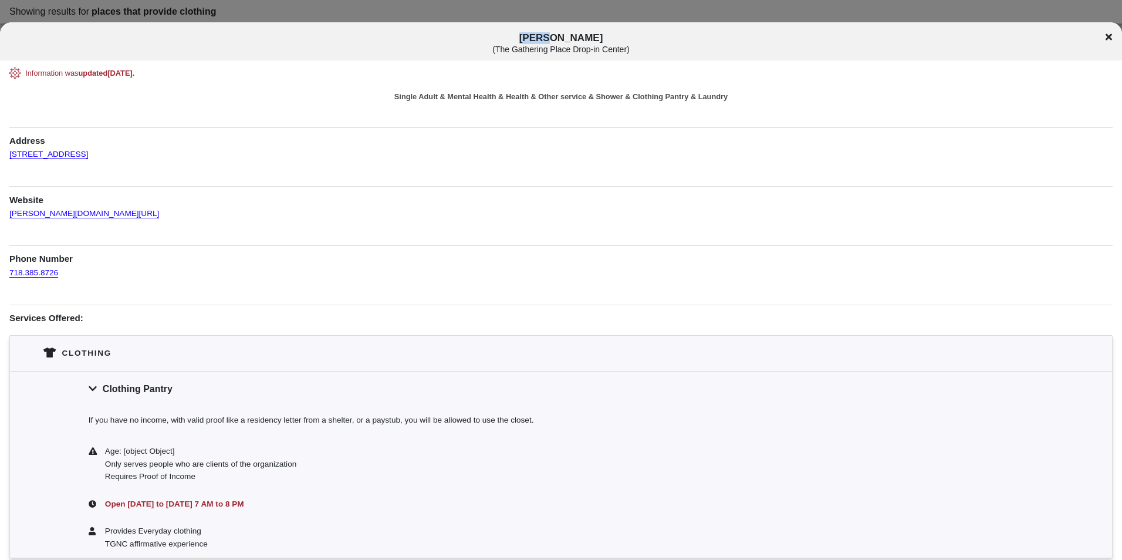
click at [1106, 38] on div "CAMBA ( The Gathering Place Drop-in Center )" at bounding box center [561, 43] width 1122 height 22
drag, startPoint x: 1106, startPoint y: 38, endPoint x: 971, endPoint y: 154, distance: 177.7
click at [1106, 38] on icon at bounding box center [1109, 36] width 6 height 9
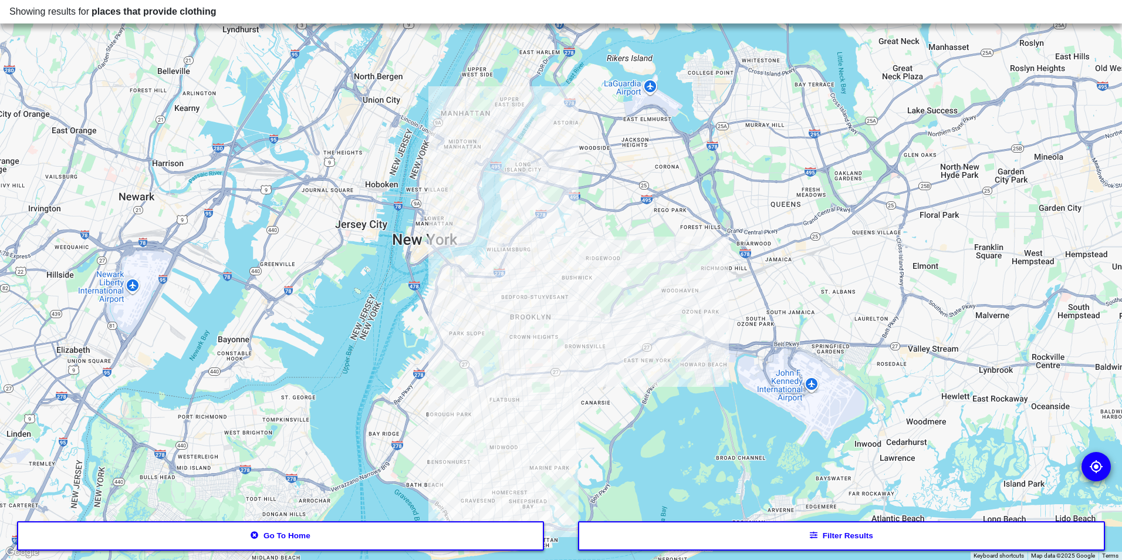
drag, startPoint x: 460, startPoint y: 315, endPoint x: 572, endPoint y: 455, distance: 179.9
click at [574, 457] on div at bounding box center [561, 280] width 1122 height 560
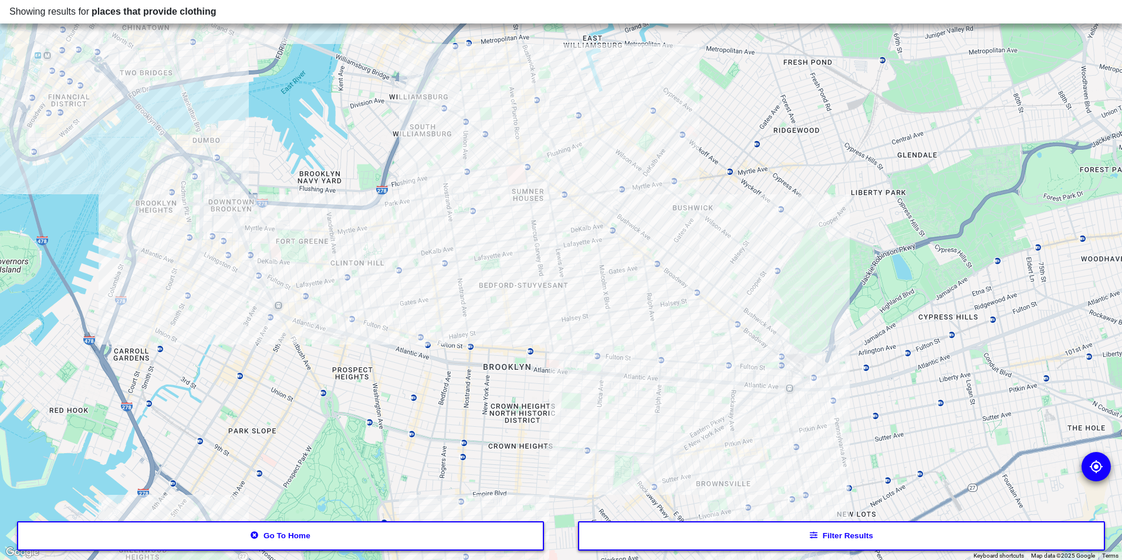
click at [259, 539] on button "Go to home" at bounding box center [281, 535] width 528 height 29
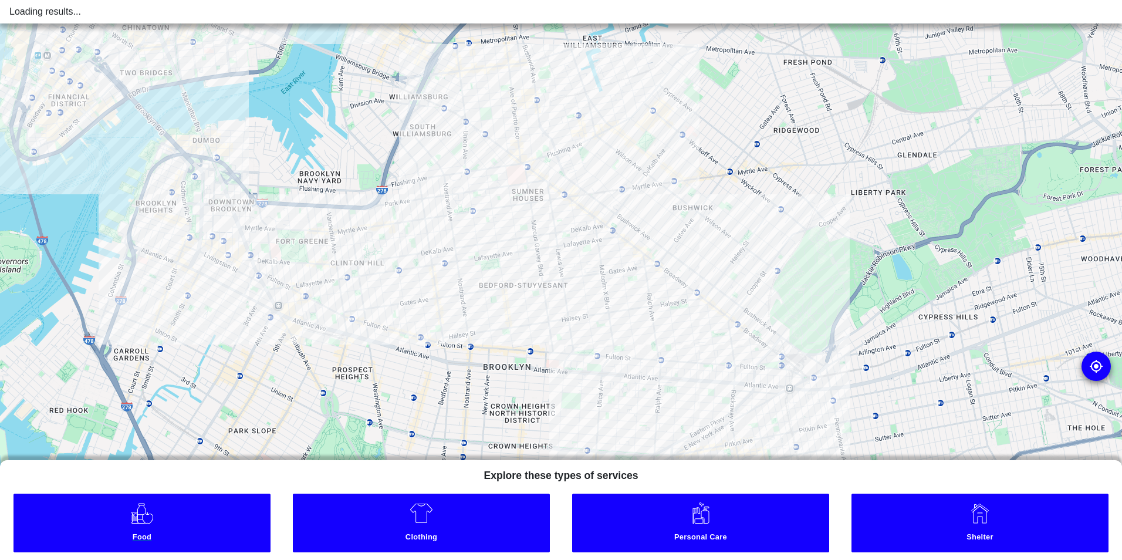
click at [237, 523] on link "Food" at bounding box center [141, 523] width 257 height 59
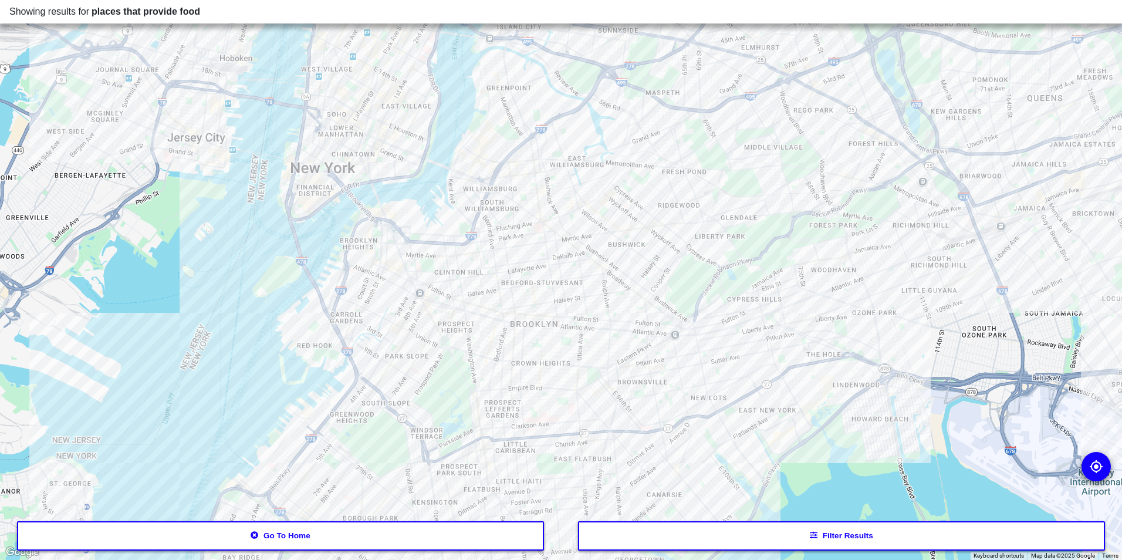
click at [636, 535] on button "Filter results" at bounding box center [842, 535] width 528 height 29
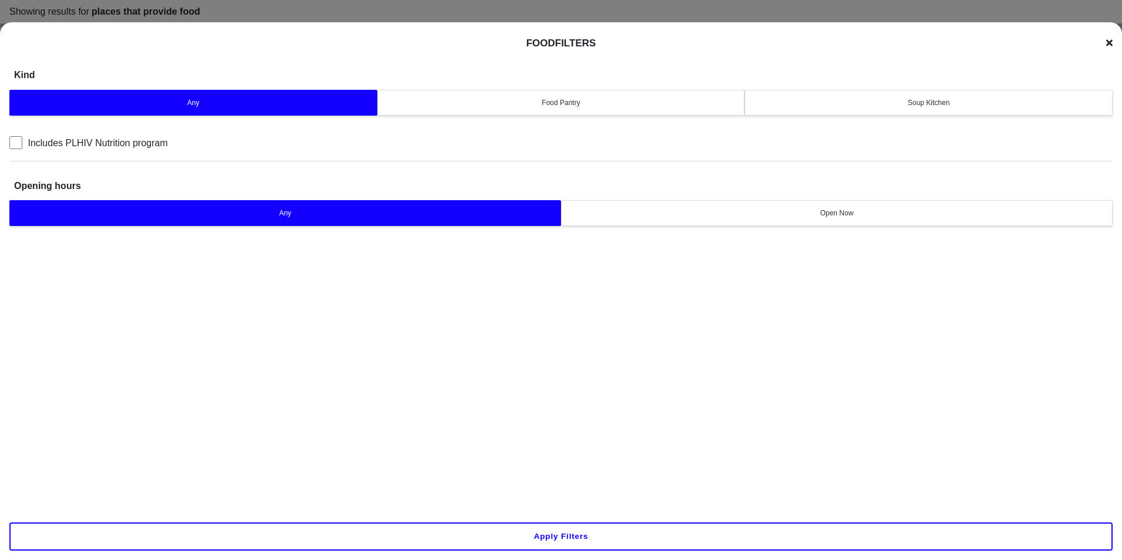
click at [829, 112] on button "Soup Kitchen" at bounding box center [929, 103] width 368 height 26
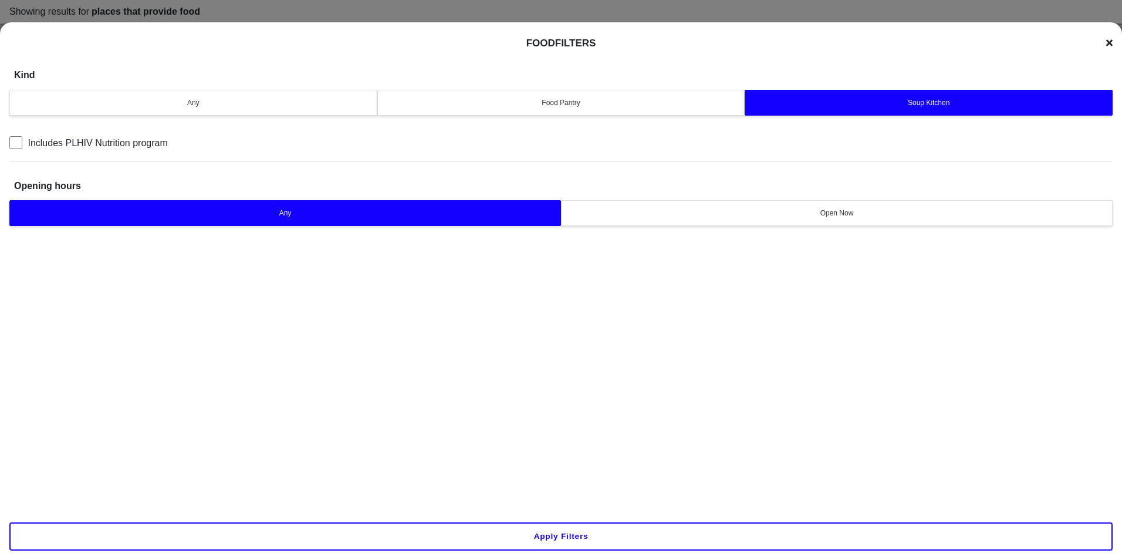
click at [505, 533] on button "Apply filters" at bounding box center [560, 536] width 1103 height 28
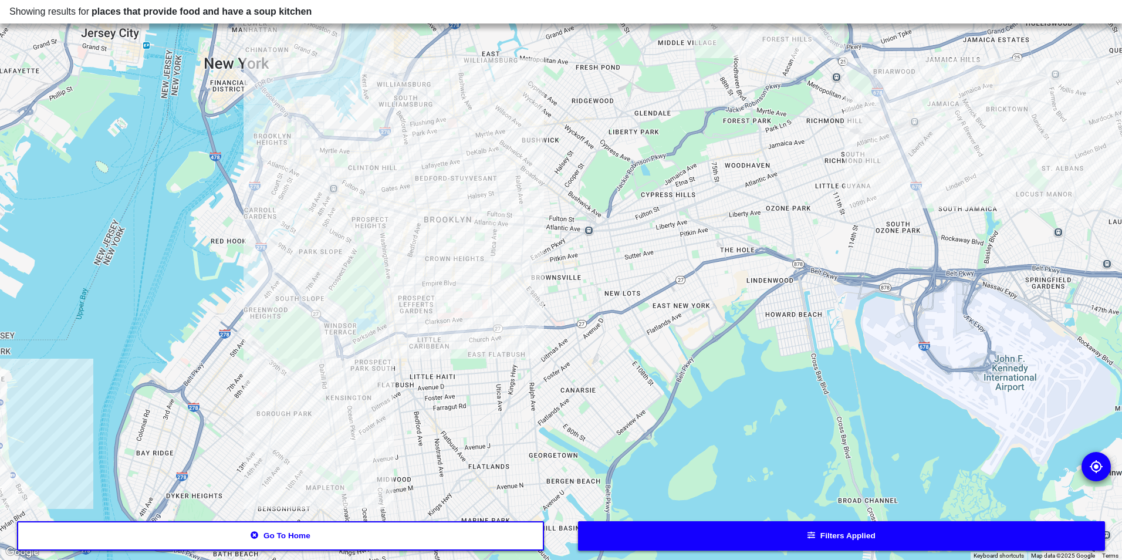
drag, startPoint x: 715, startPoint y: 289, endPoint x: 575, endPoint y: 283, distance: 141.0
click at [575, 283] on div at bounding box center [561, 280] width 1122 height 560
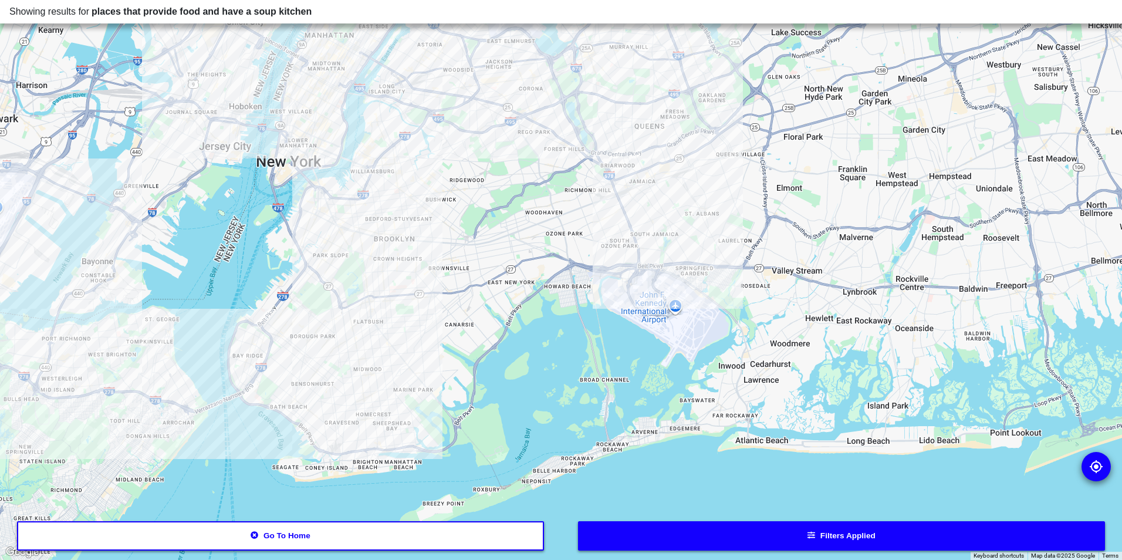
click at [354, 536] on button "Go to home" at bounding box center [281, 535] width 528 height 29
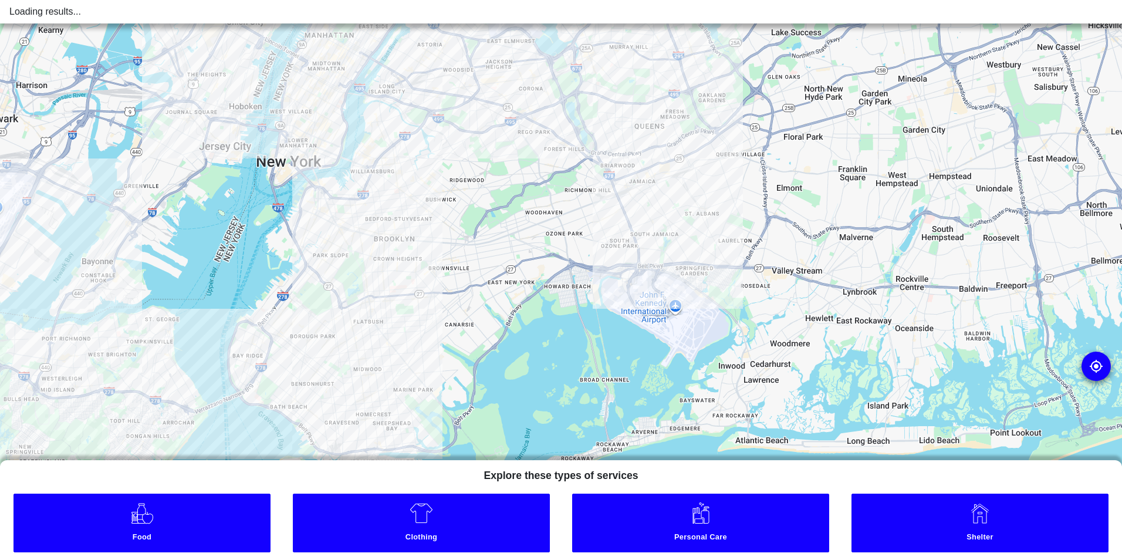
click at [183, 512] on link "Food" at bounding box center [141, 523] width 257 height 59
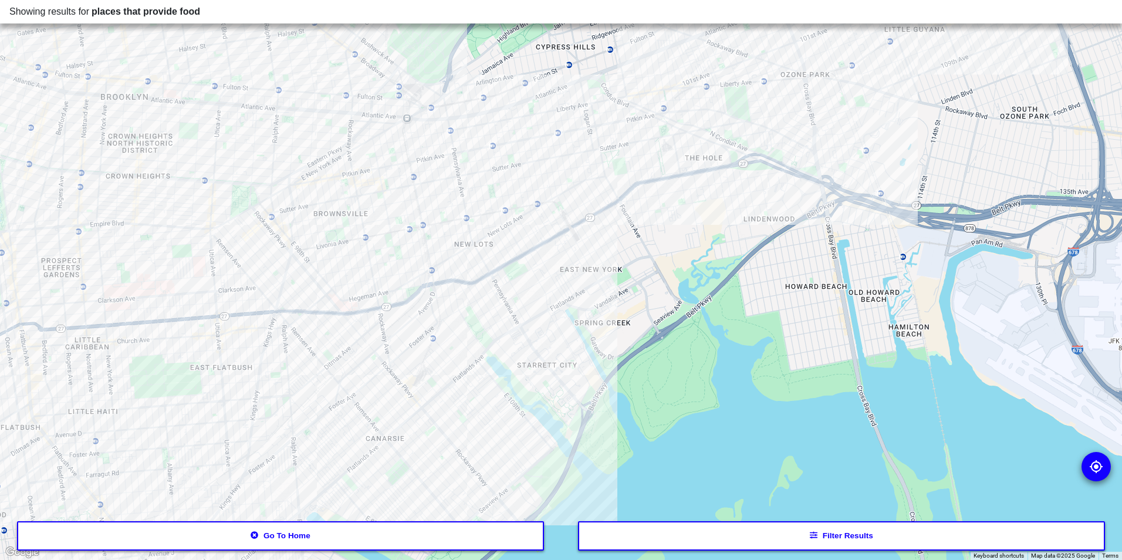
click at [519, 224] on div at bounding box center [561, 280] width 1122 height 560
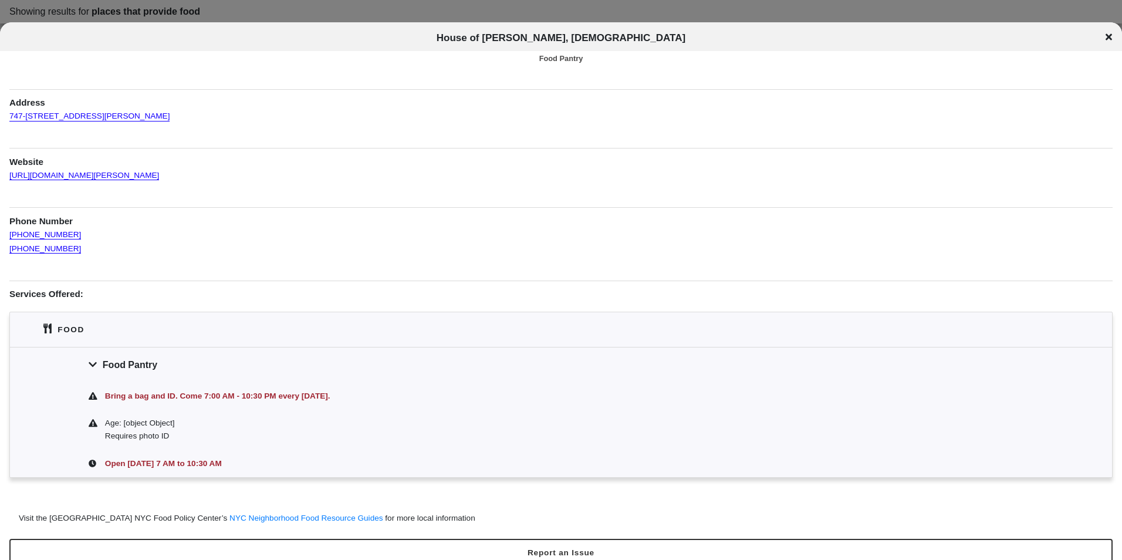
scroll to position [41, 0]
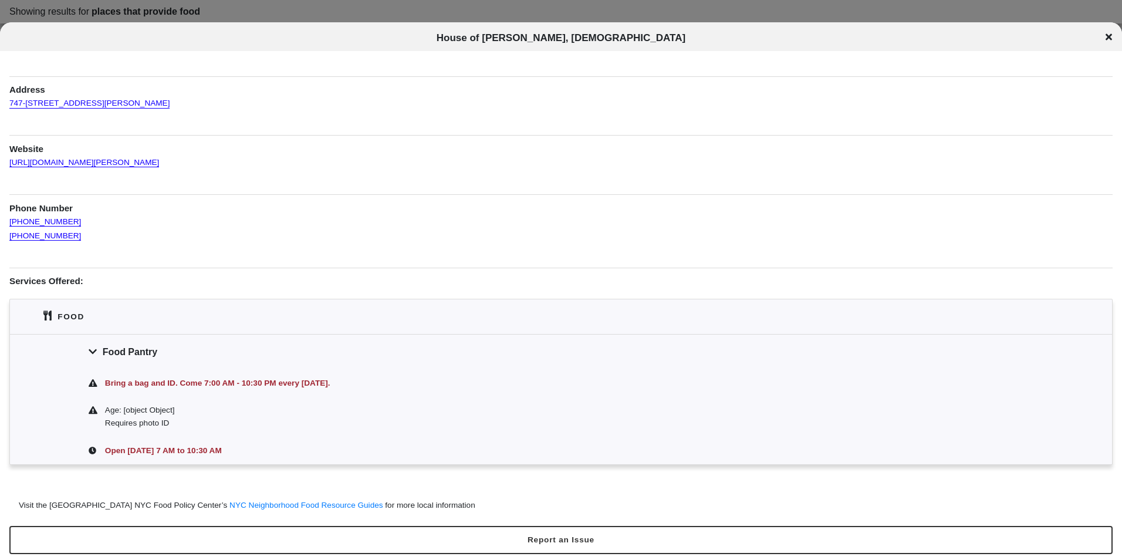
click at [1107, 39] on icon at bounding box center [1109, 37] width 6 height 6
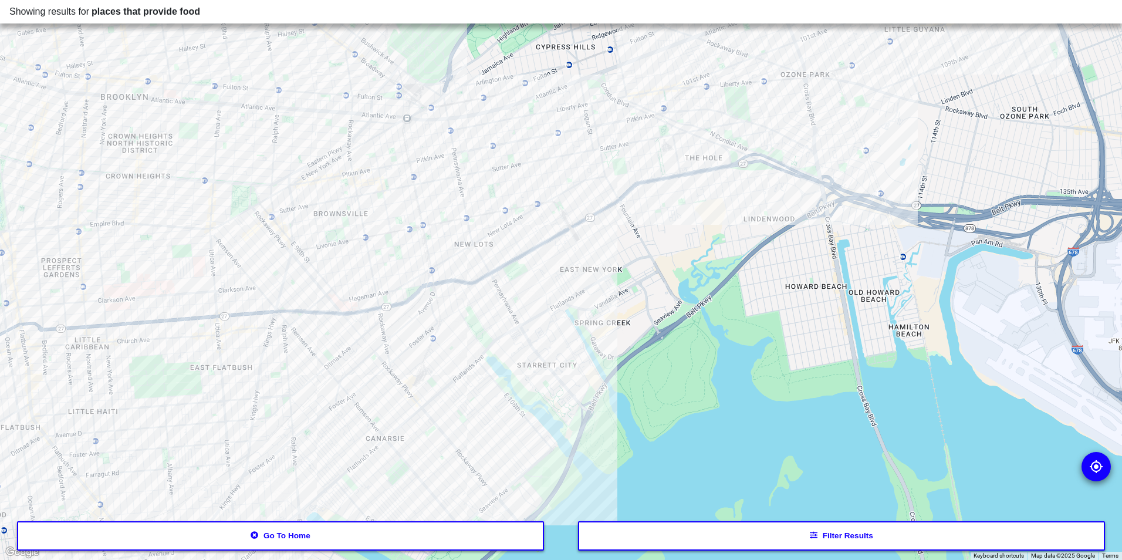
click at [644, 542] on button "Filter results" at bounding box center [842, 535] width 528 height 29
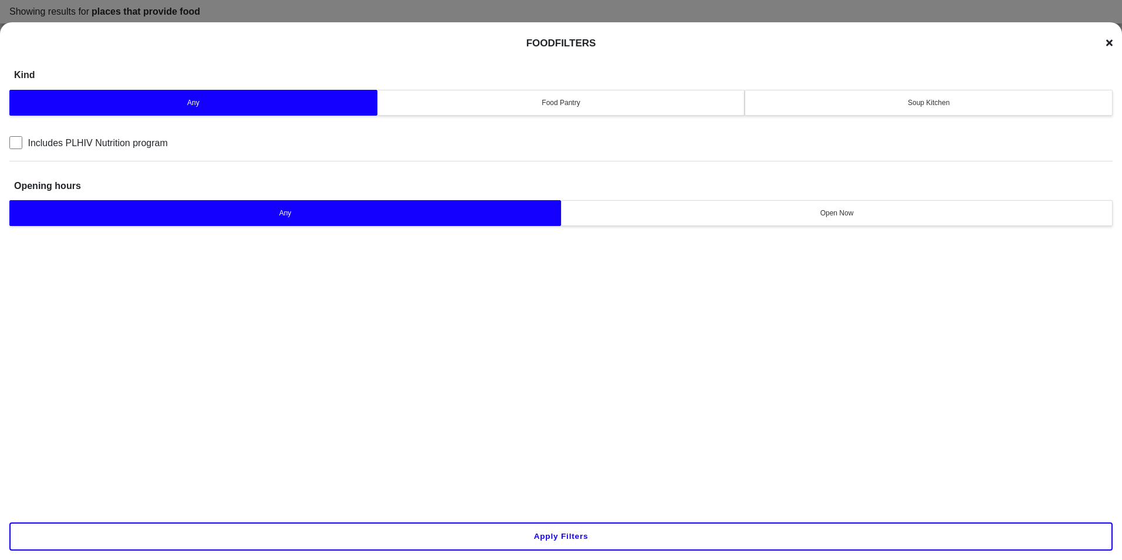
drag, startPoint x: 898, startPoint y: 94, endPoint x: 788, endPoint y: 285, distance: 220.6
click at [898, 94] on button "Soup Kitchen" at bounding box center [929, 103] width 368 height 26
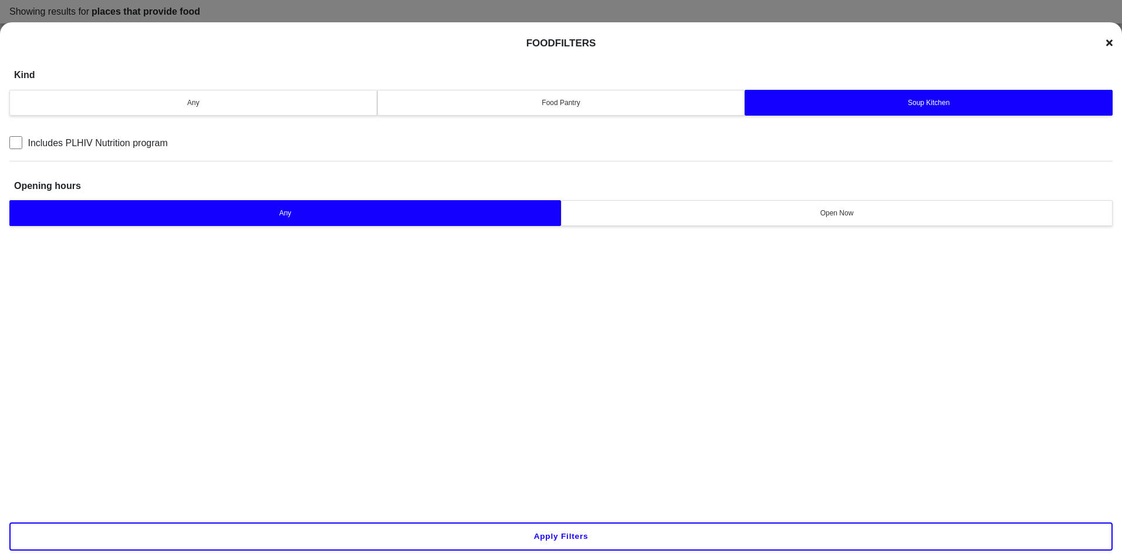
click at [560, 545] on button "Apply filters" at bounding box center [560, 536] width 1103 height 28
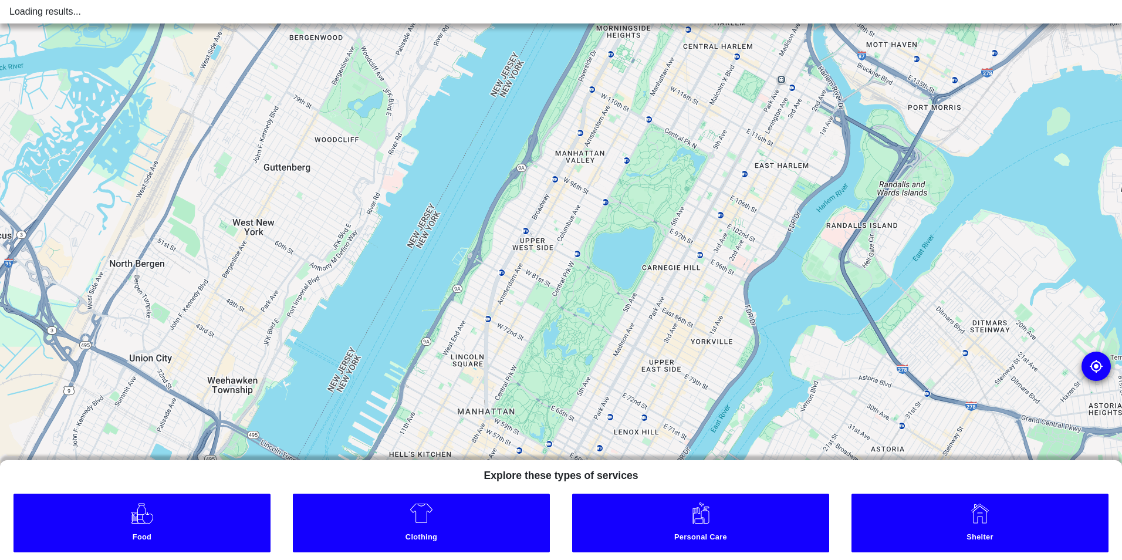
drag, startPoint x: 0, startPoint y: 0, endPoint x: 482, endPoint y: 231, distance: 534.9
click at [480, 224] on div at bounding box center [561, 280] width 1122 height 560
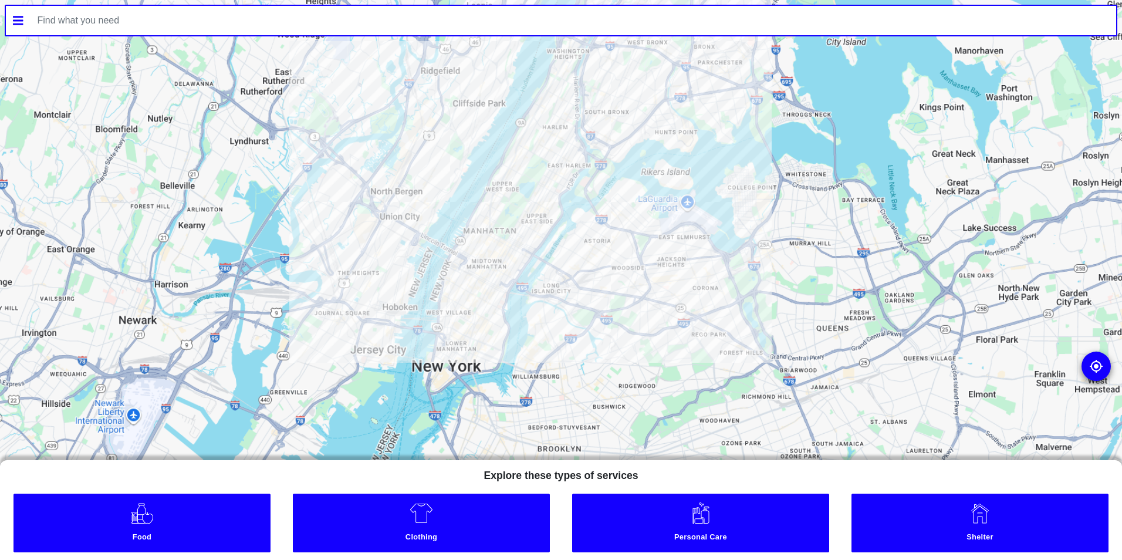
drag, startPoint x: 519, startPoint y: 399, endPoint x: 505, endPoint y: 269, distance: 130.5
click at [505, 270] on div at bounding box center [561, 280] width 1122 height 560
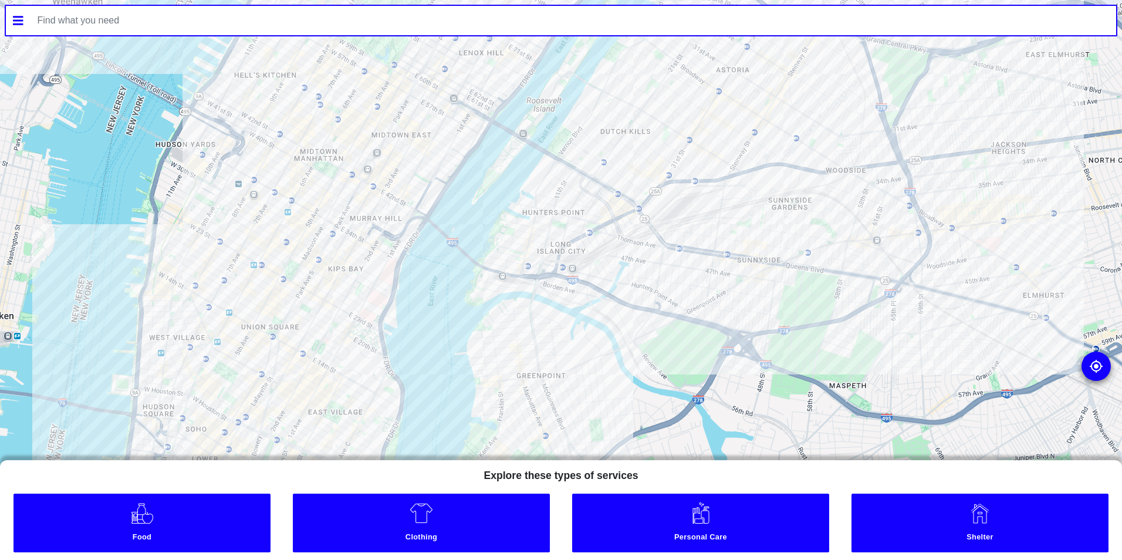
drag, startPoint x: 639, startPoint y: 341, endPoint x: 568, endPoint y: 59, distance: 291.1
click at [572, 131] on div at bounding box center [561, 280] width 1122 height 560
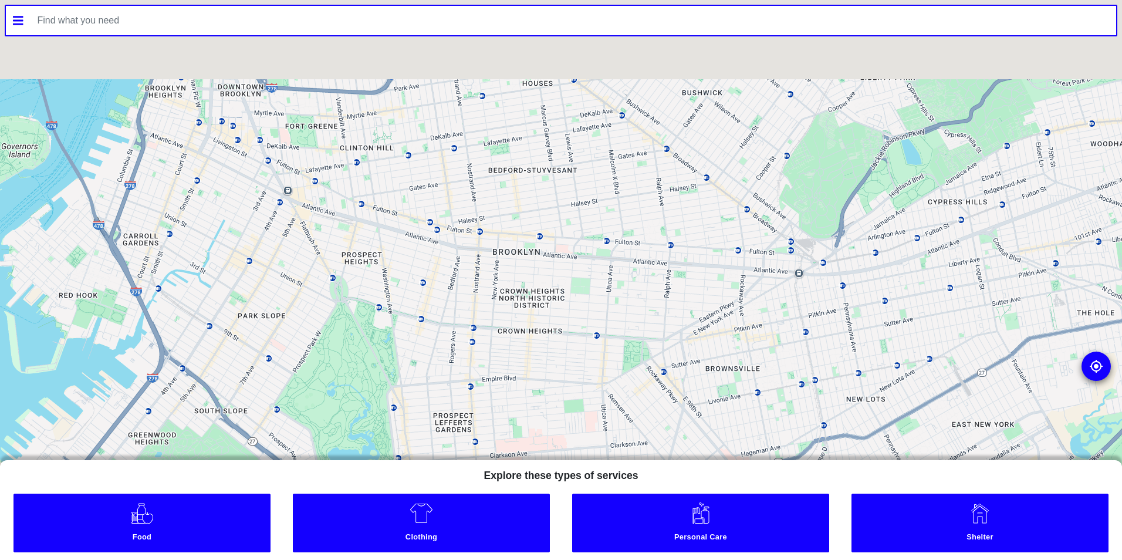
drag, startPoint x: 415, startPoint y: 312, endPoint x: 472, endPoint y: 327, distance: 58.4
click at [469, 336] on div at bounding box center [561, 280] width 1122 height 560
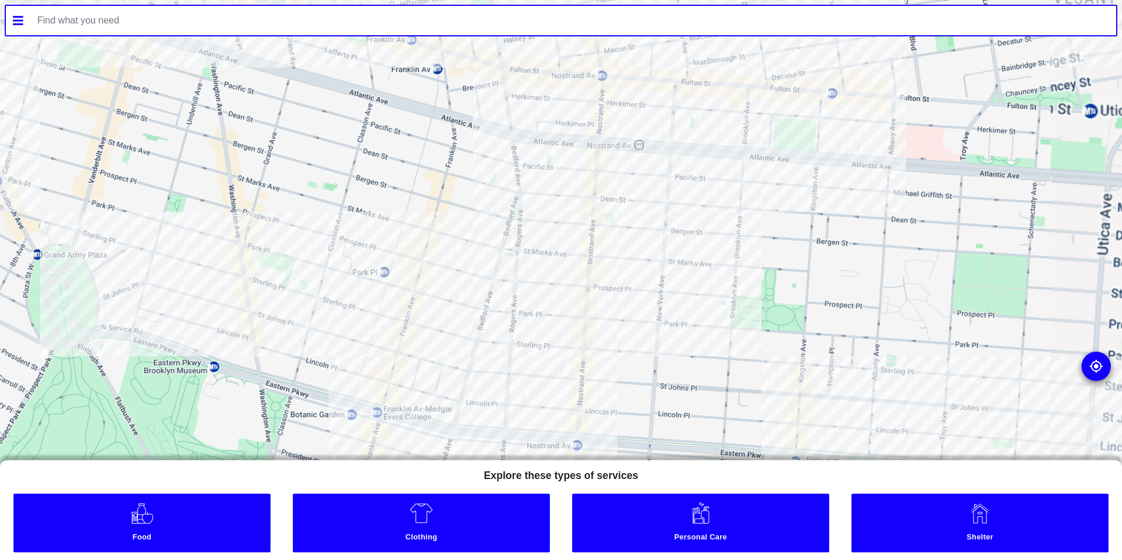
drag, startPoint x: 621, startPoint y: 253, endPoint x: 393, endPoint y: 312, distance: 235.7
click at [393, 312] on div at bounding box center [561, 280] width 1122 height 560
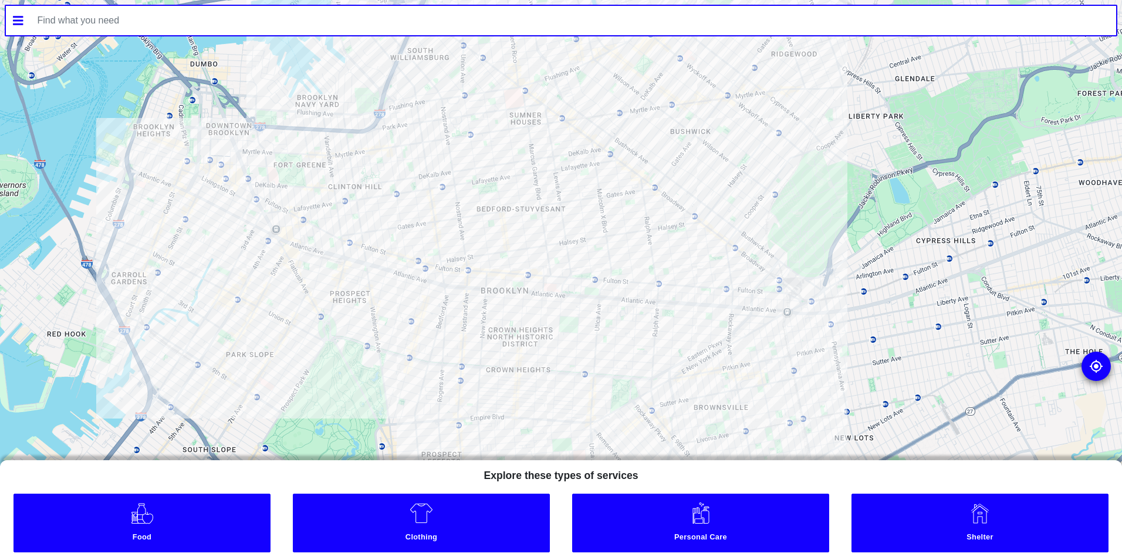
click at [374, 520] on link "Clothing" at bounding box center [421, 523] width 257 height 59
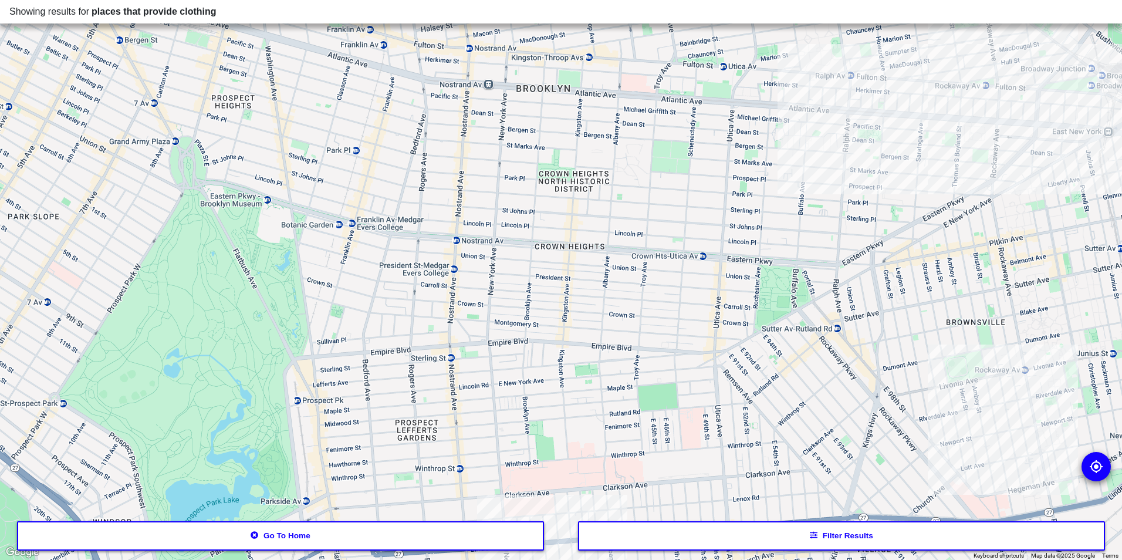
click at [387, 529] on button "Go to home" at bounding box center [281, 535] width 528 height 29
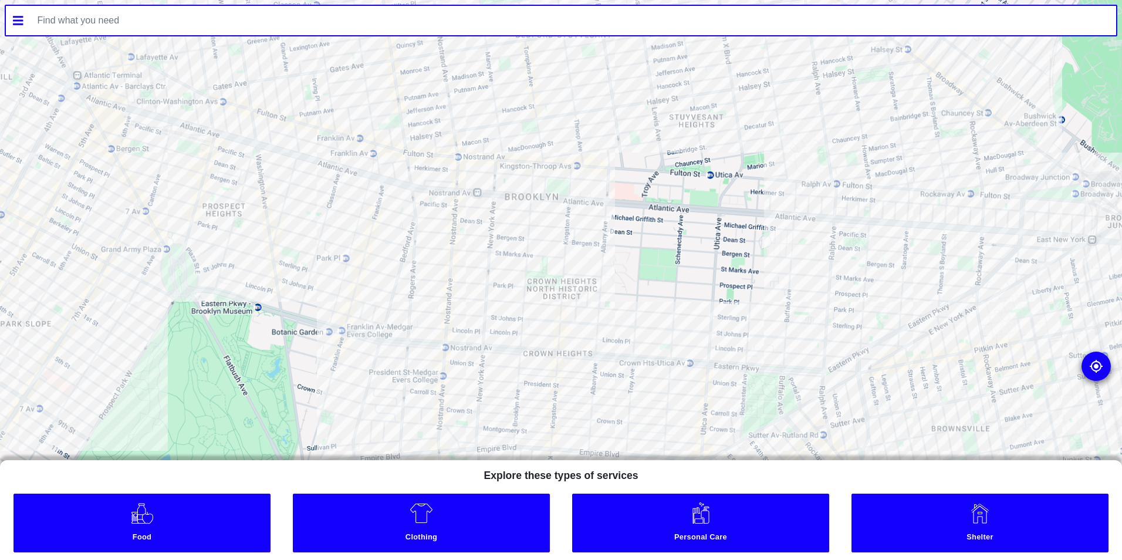
drag, startPoint x: 603, startPoint y: 210, endPoint x: 508, endPoint y: 256, distance: 105.5
click at [508, 256] on div at bounding box center [561, 280] width 1122 height 560
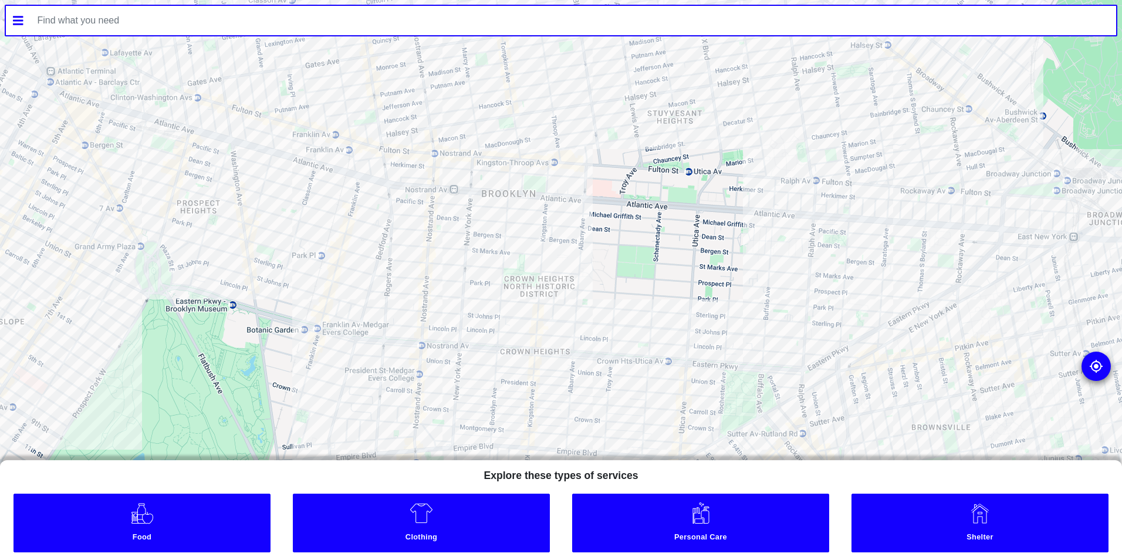
click at [514, 246] on div at bounding box center [561, 280] width 1122 height 560
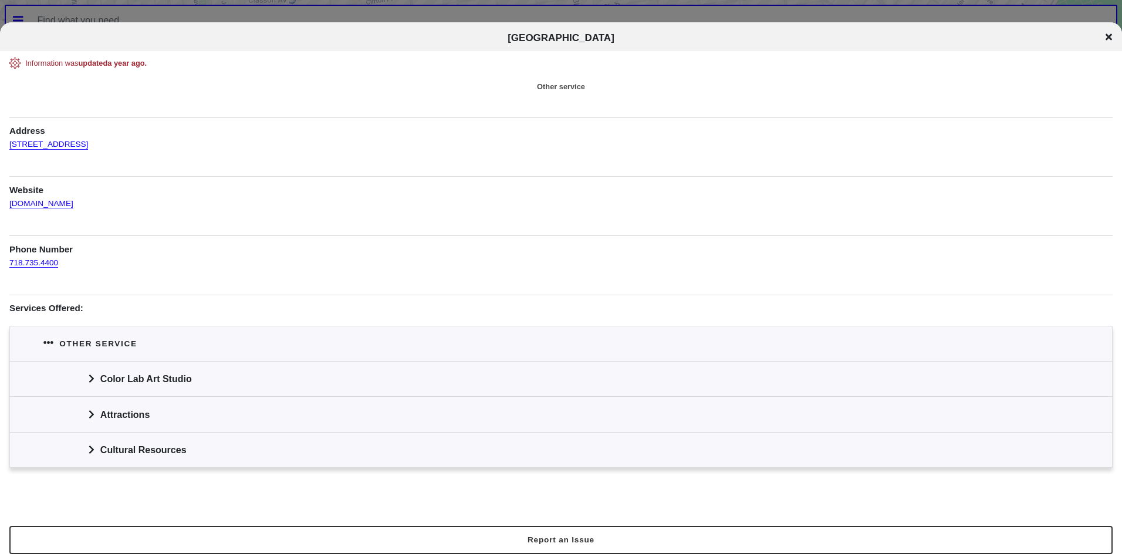
click at [324, 6] on div at bounding box center [561, 280] width 1122 height 560
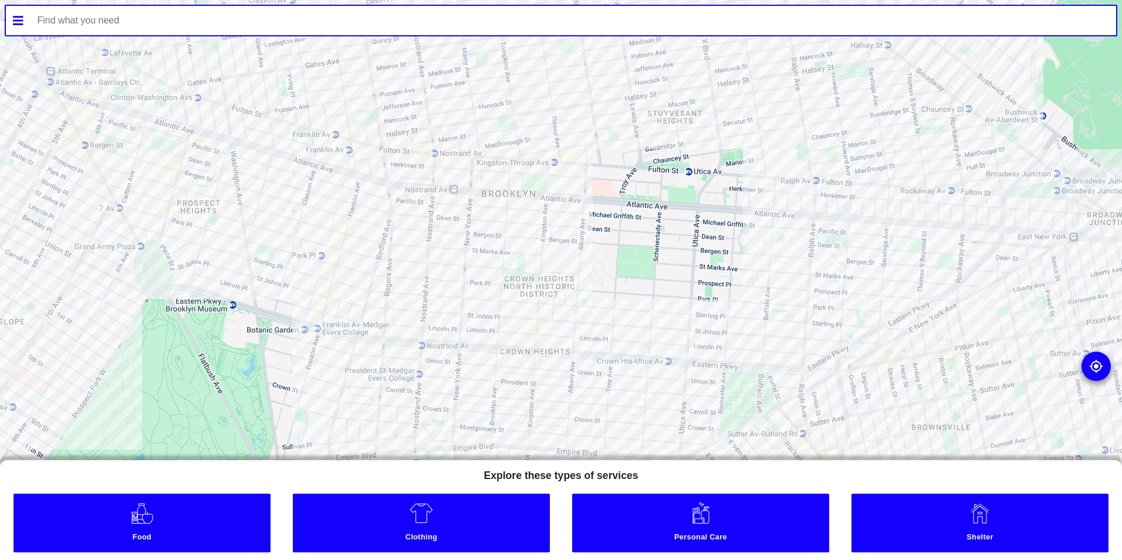
click at [392, 248] on div at bounding box center [561, 280] width 1122 height 560
click at [382, 249] on div at bounding box center [561, 280] width 1122 height 560
click at [396, 237] on div at bounding box center [561, 280] width 1122 height 560
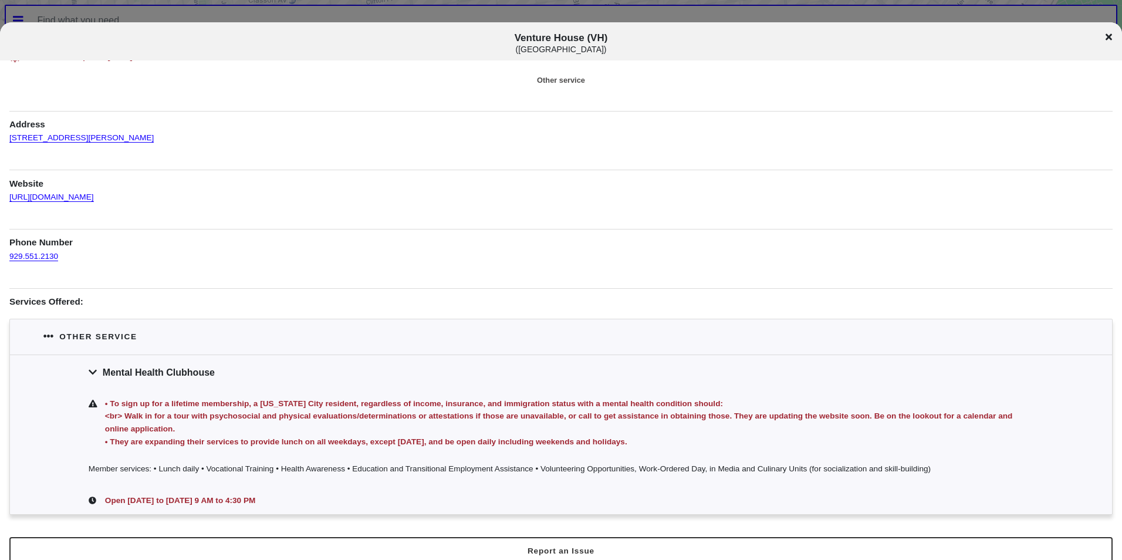
scroll to position [28, 0]
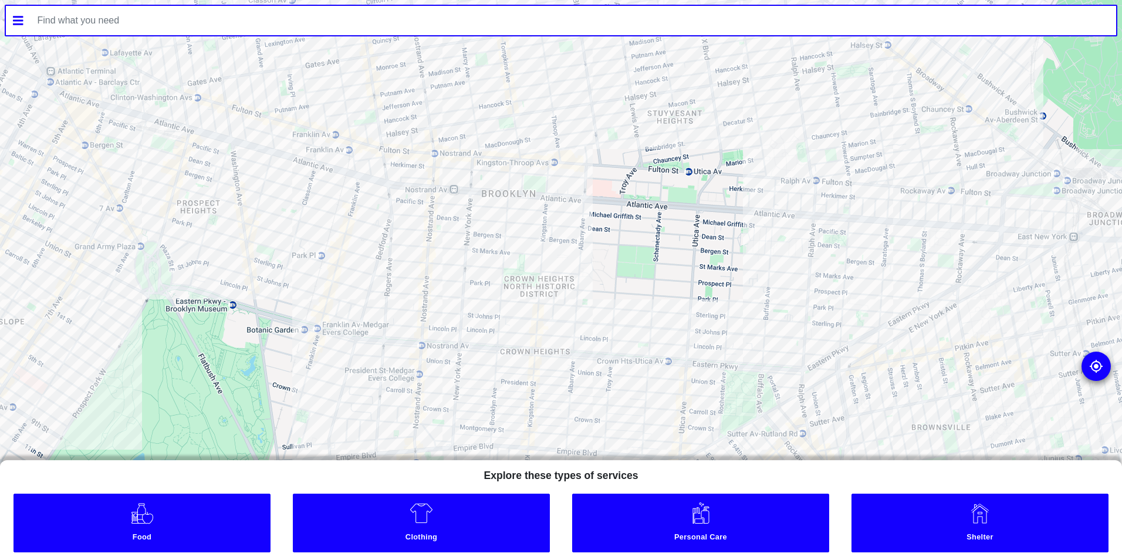
click at [398, 271] on div at bounding box center [561, 280] width 1122 height 560
click at [366, 278] on div at bounding box center [561, 280] width 1122 height 560
click at [197, 512] on link "Food" at bounding box center [141, 523] width 257 height 59
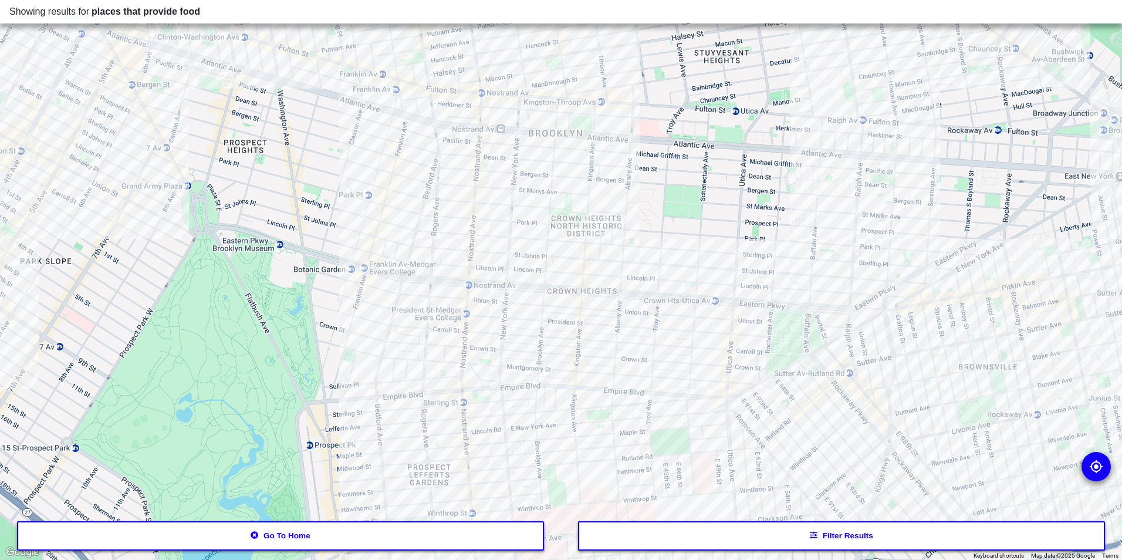
click at [435, 185] on div at bounding box center [561, 280] width 1122 height 560
click at [411, 210] on div at bounding box center [561, 280] width 1122 height 560
click at [379, 327] on div at bounding box center [561, 280] width 1122 height 560
click at [387, 331] on div at bounding box center [561, 280] width 1122 height 560
click at [598, 286] on div at bounding box center [561, 280] width 1122 height 560
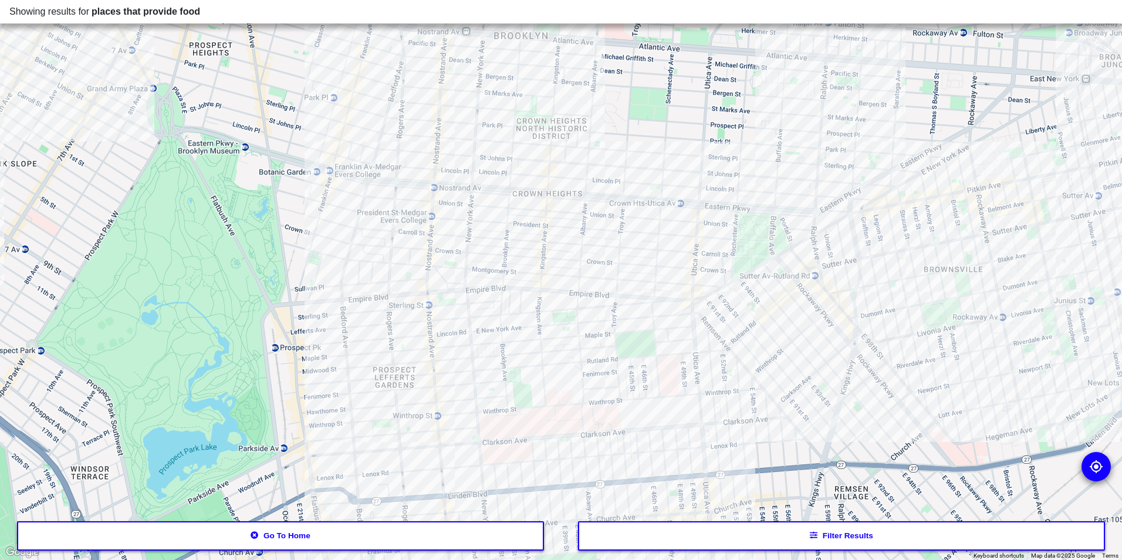
drag, startPoint x: 542, startPoint y: 392, endPoint x: 501, endPoint y: 288, distance: 112.0
click at [501, 288] on div at bounding box center [561, 280] width 1122 height 560
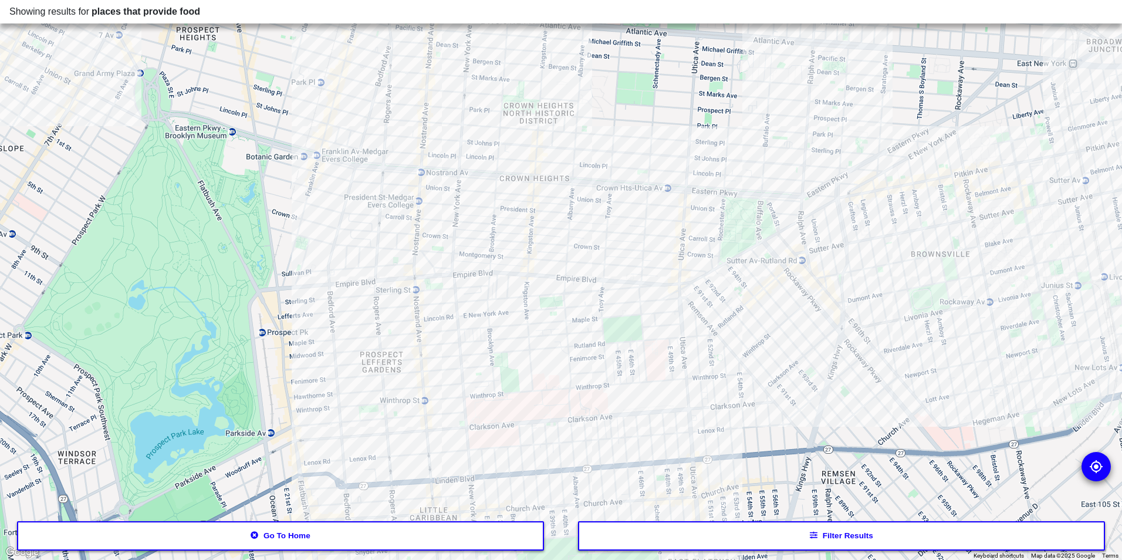
click at [380, 342] on div at bounding box center [561, 280] width 1122 height 560
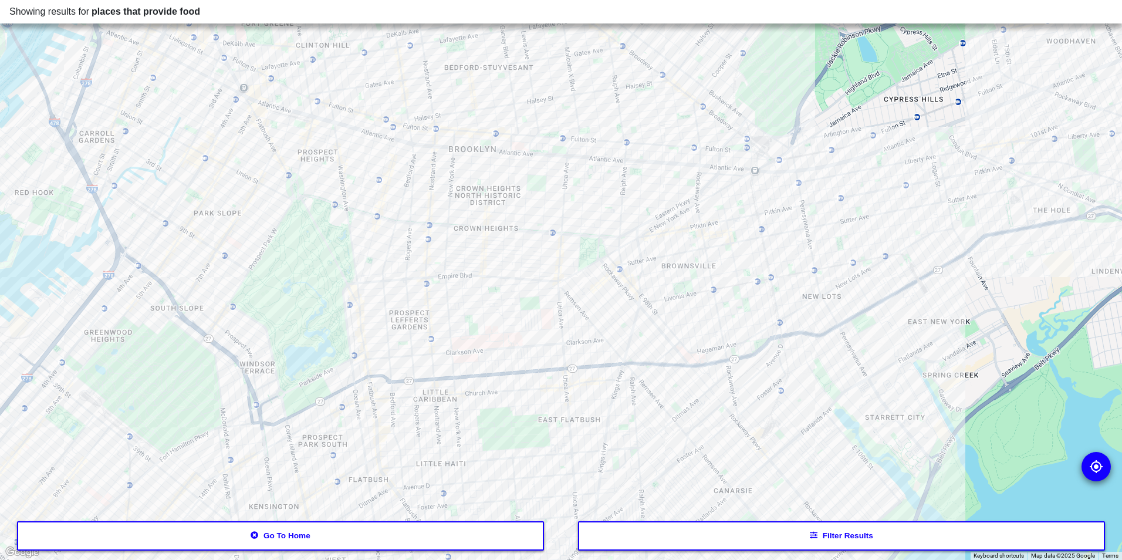
click at [451, 128] on div at bounding box center [561, 280] width 1122 height 560
click at [448, 131] on div at bounding box center [561, 280] width 1122 height 560
click at [448, 90] on div at bounding box center [561, 280] width 1122 height 560
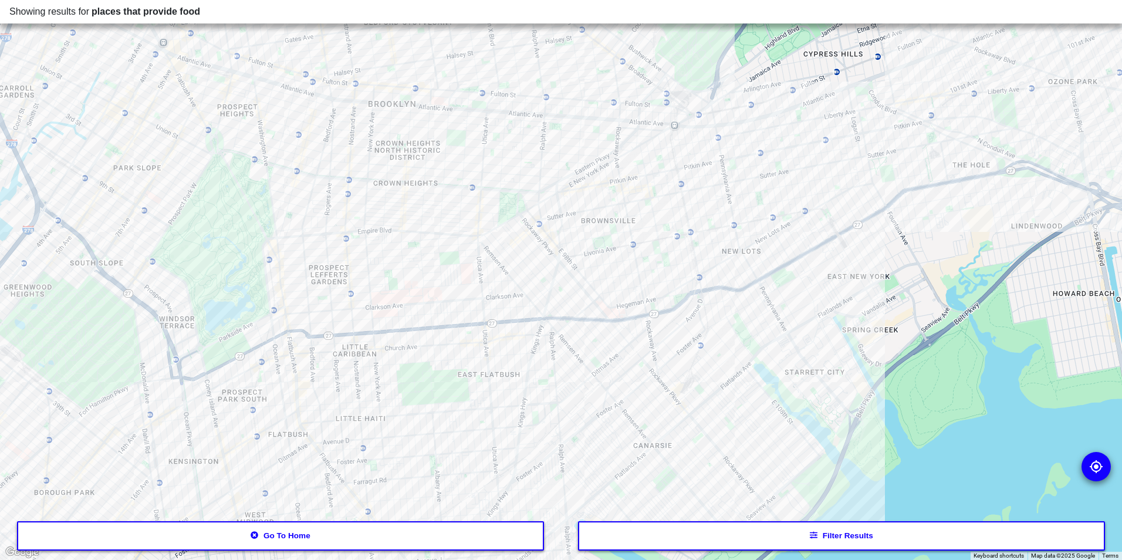
drag, startPoint x: 692, startPoint y: 394, endPoint x: 607, endPoint y: 357, distance: 92.8
click at [607, 357] on div at bounding box center [561, 280] width 1122 height 560
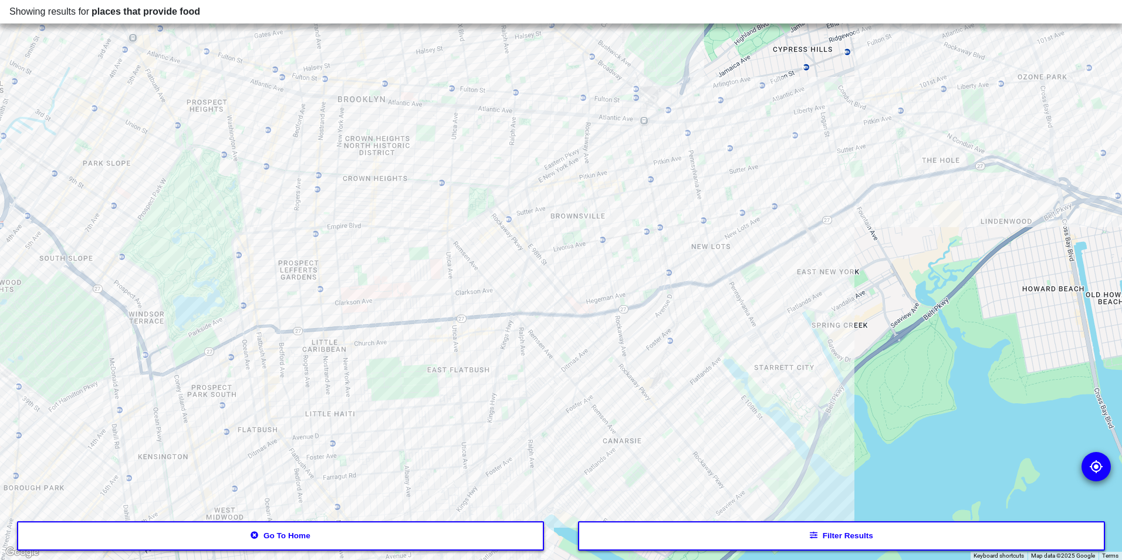
click at [554, 241] on div at bounding box center [561, 280] width 1122 height 560
click at [562, 245] on div at bounding box center [561, 280] width 1122 height 560
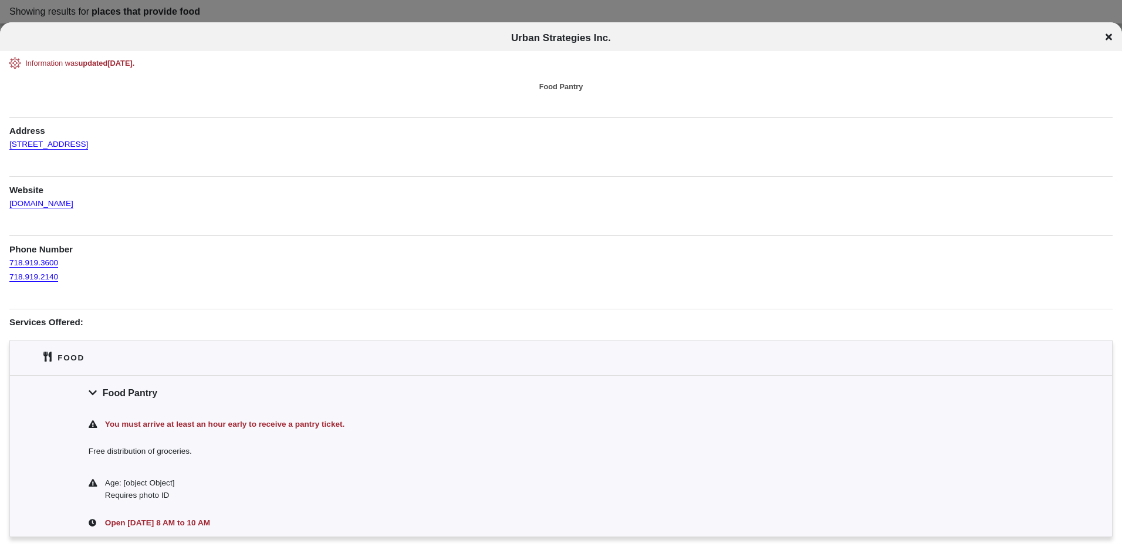
click at [608, 21] on div at bounding box center [561, 280] width 1122 height 560
click at [606, 19] on div at bounding box center [561, 280] width 1122 height 560
click at [599, 7] on div at bounding box center [561, 280] width 1122 height 560
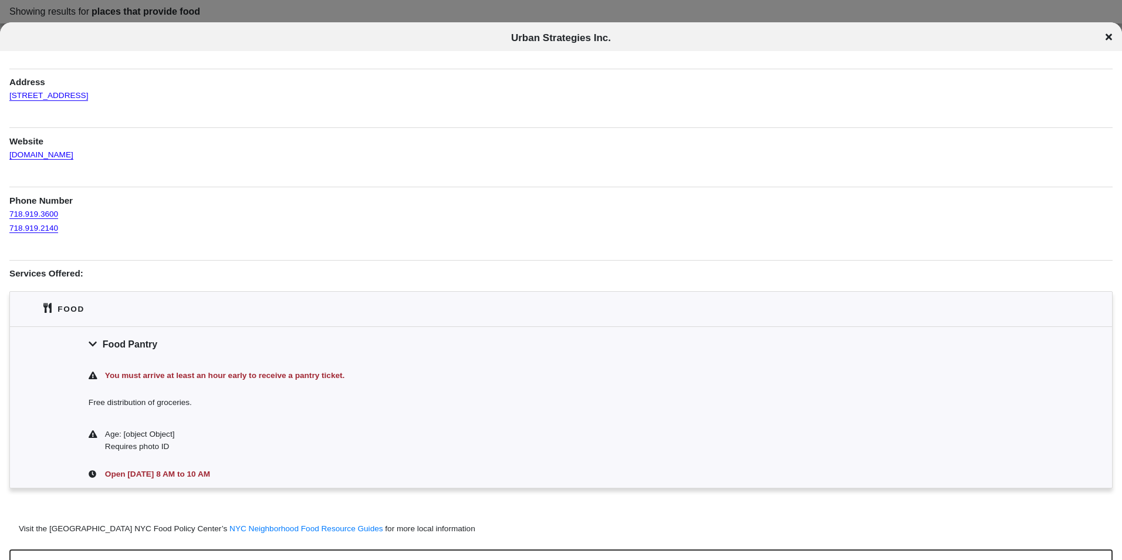
scroll to position [72, 0]
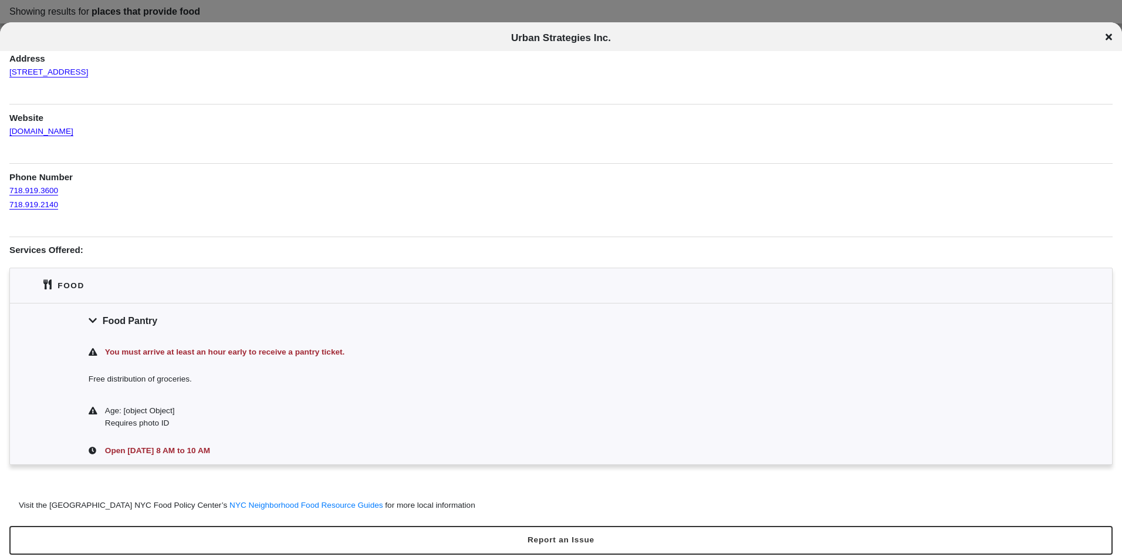
click at [1104, 33] on div "Urban Strategies Inc." at bounding box center [561, 38] width 1122 height 12
click at [1109, 36] on icon at bounding box center [1109, 37] width 6 height 6
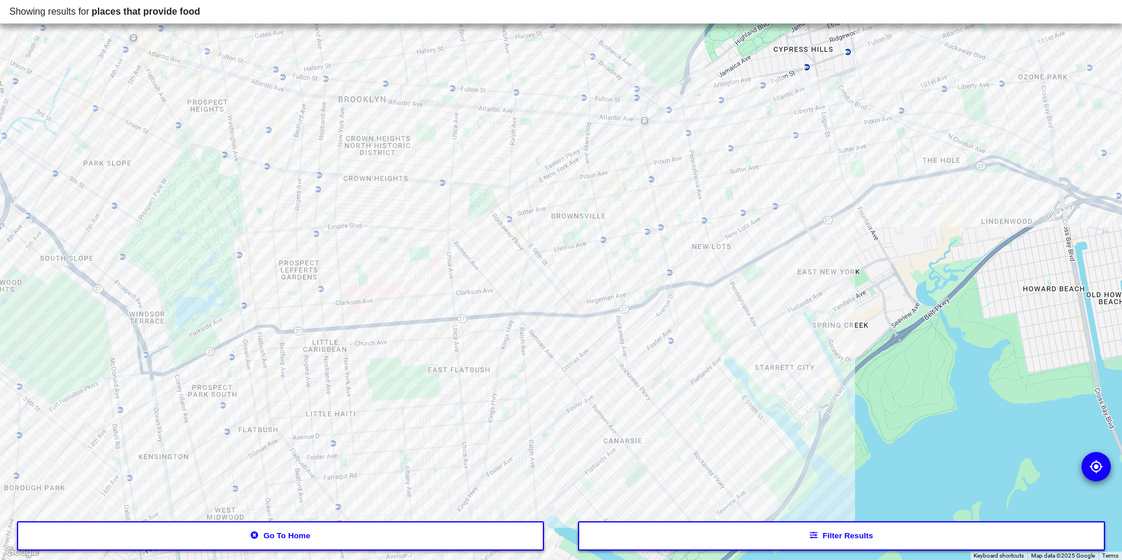
click at [535, 279] on div at bounding box center [561, 280] width 1122 height 560
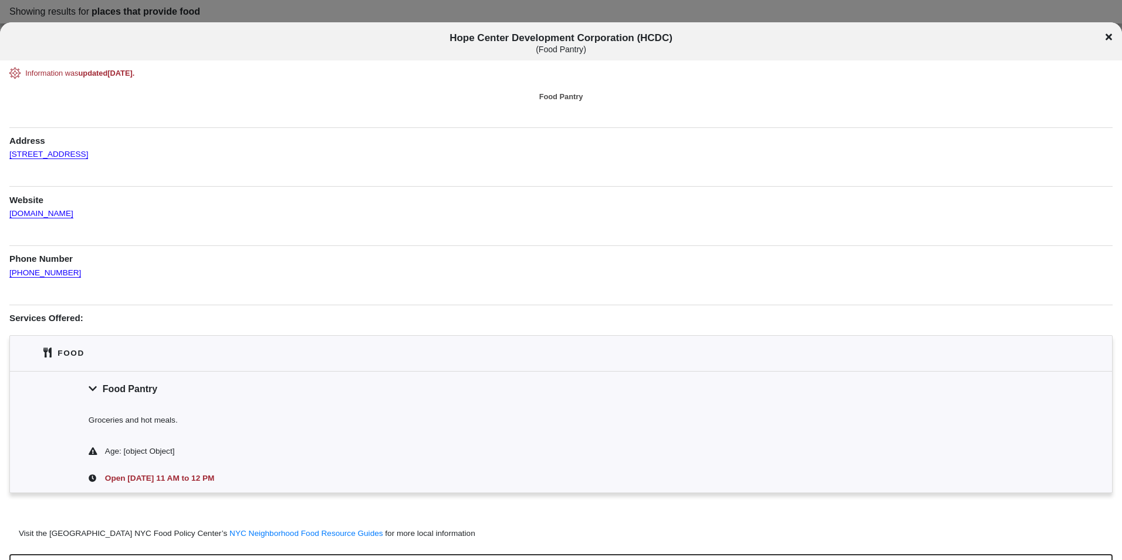
click at [1109, 36] on icon at bounding box center [1109, 37] width 6 height 6
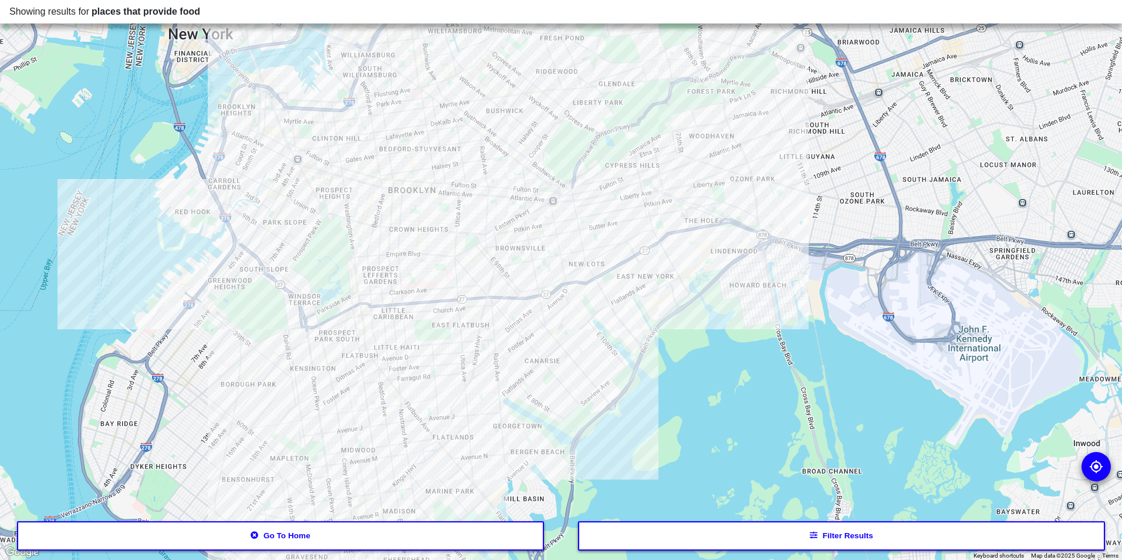
click at [248, 537] on button "Go to home" at bounding box center [281, 535] width 528 height 29
